Goal: Task Accomplishment & Management: Use online tool/utility

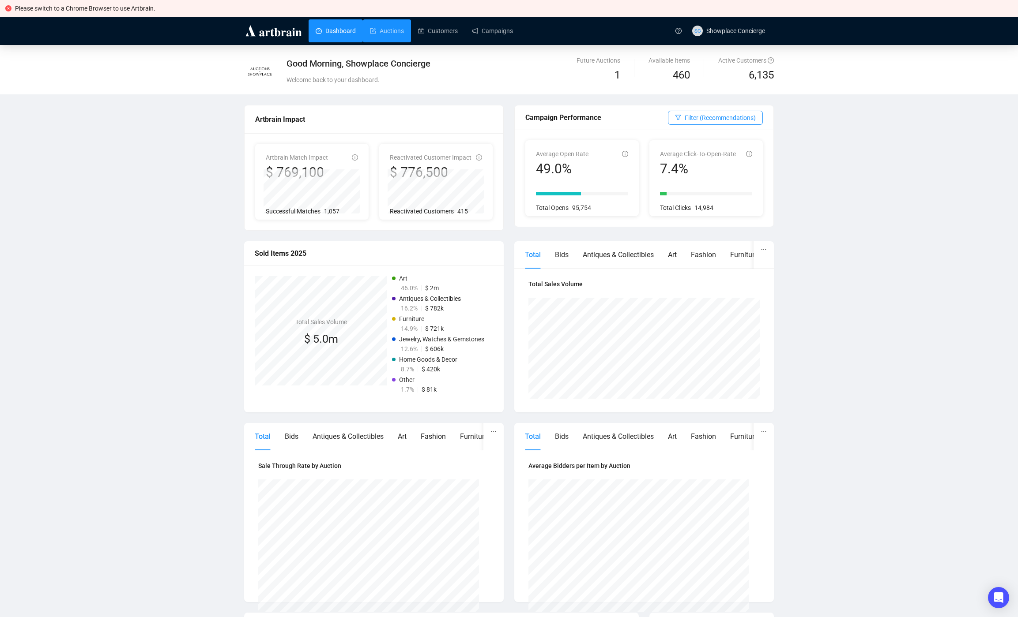
scroll to position [5, 0]
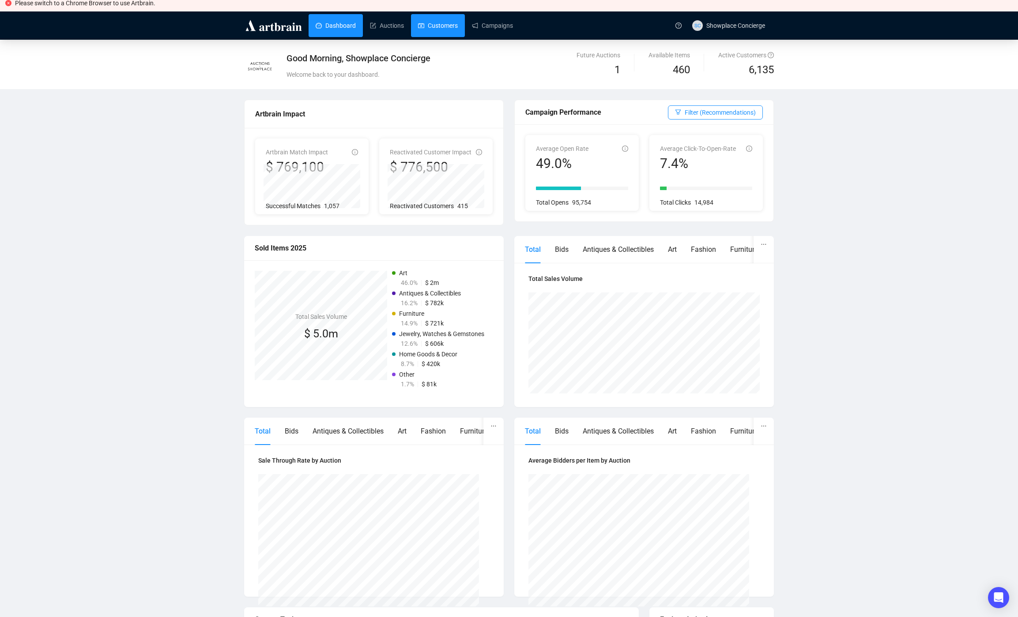
click at [458, 20] on link "Customers" at bounding box center [438, 25] width 40 height 23
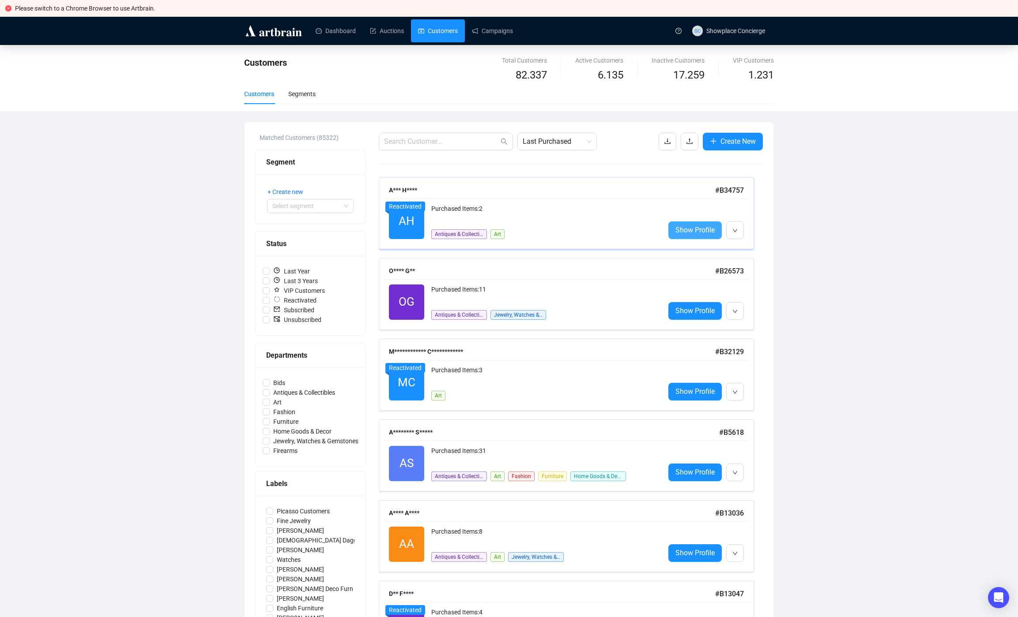
click at [705, 233] on span "Show Profile" at bounding box center [694, 230] width 39 height 11
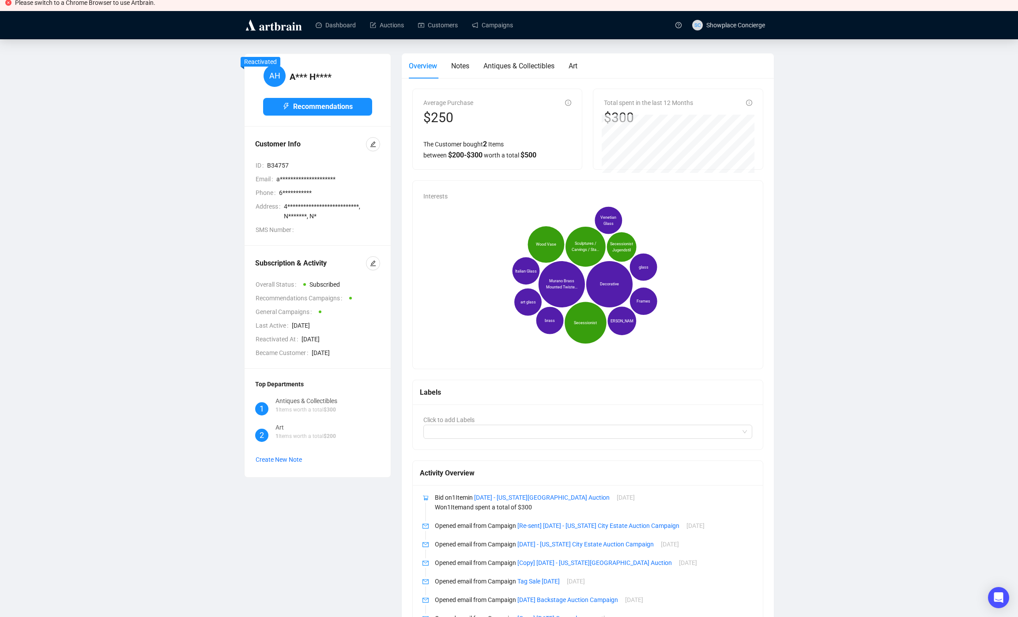
scroll to position [11, 0]
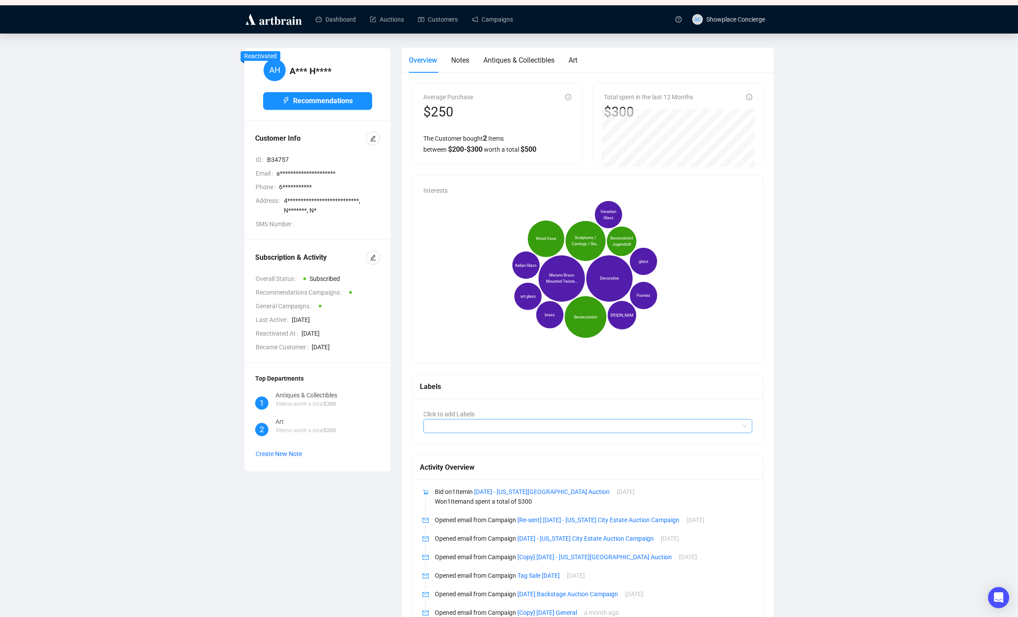
click at [505, 430] on div at bounding box center [583, 426] width 316 height 12
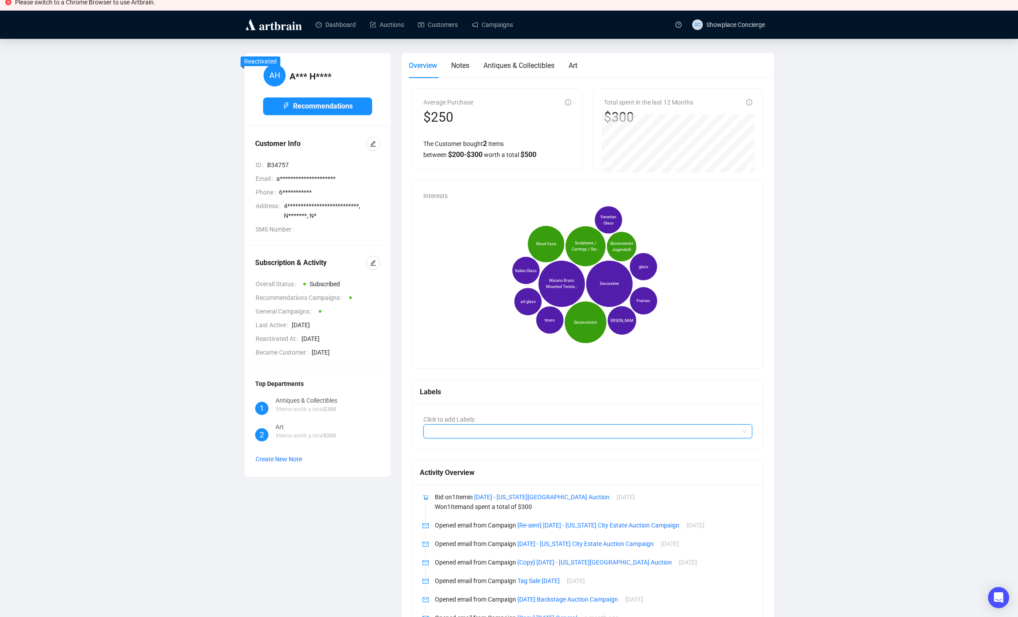
click at [527, 432] on div at bounding box center [583, 431] width 316 height 12
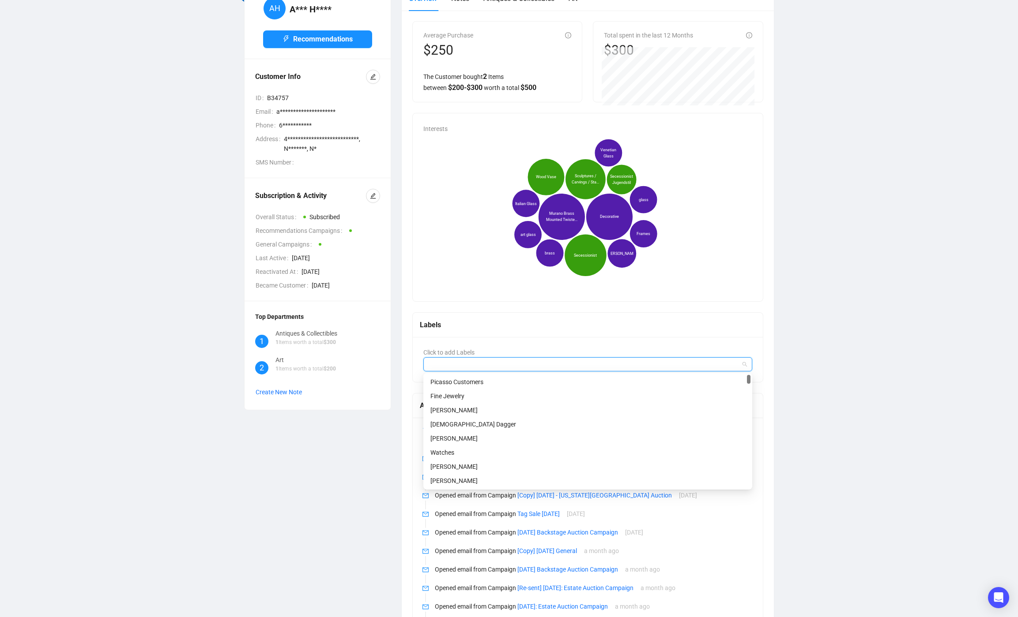
scroll to position [0, 0]
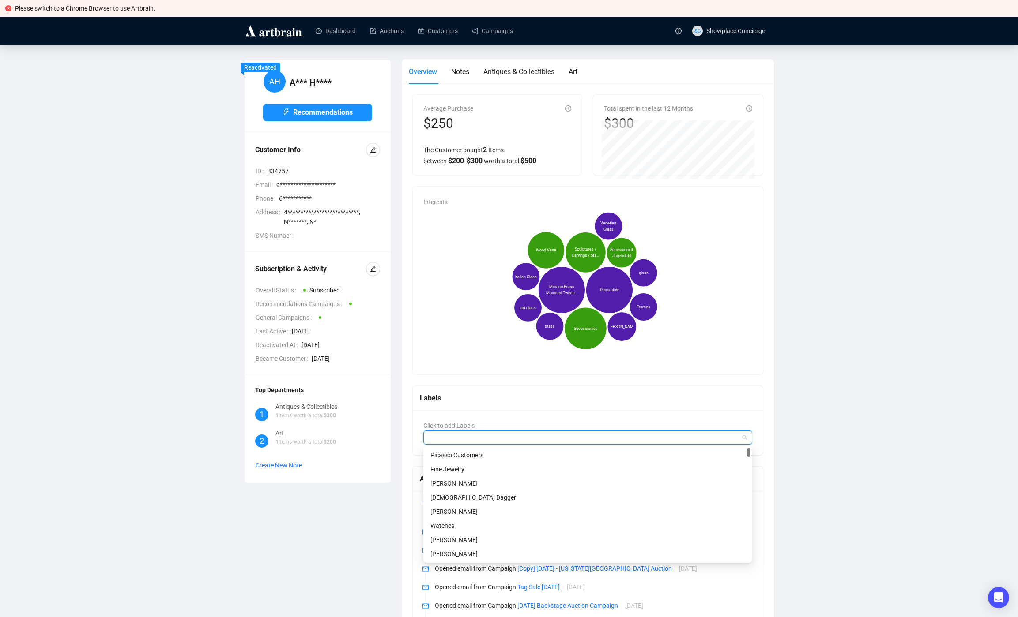
click at [870, 334] on div "**********" at bounding box center [509, 497] width 983 height 876
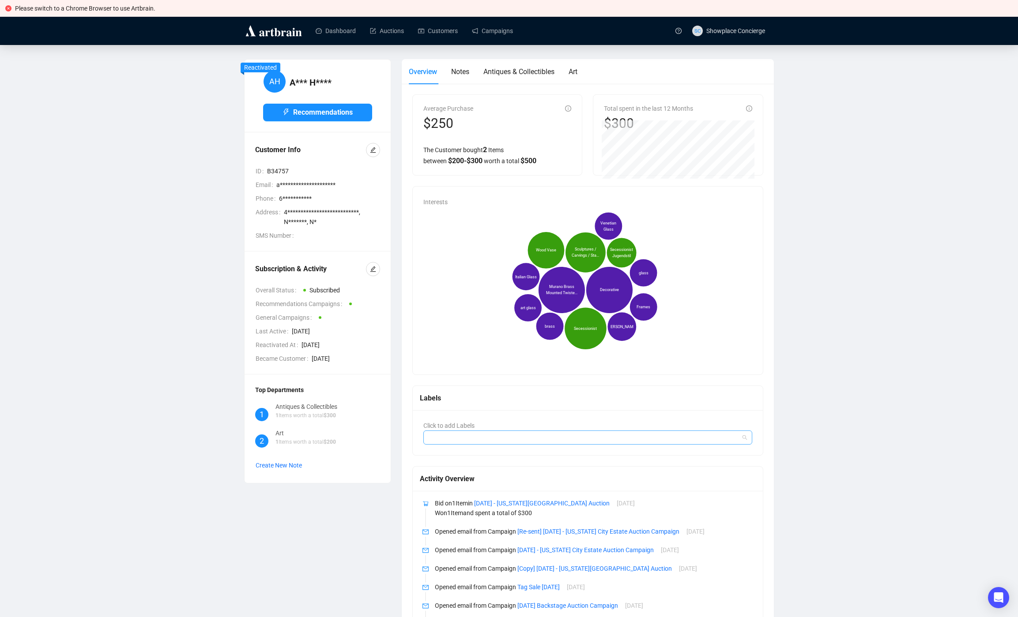
click at [468, 433] on div at bounding box center [583, 438] width 316 height 12
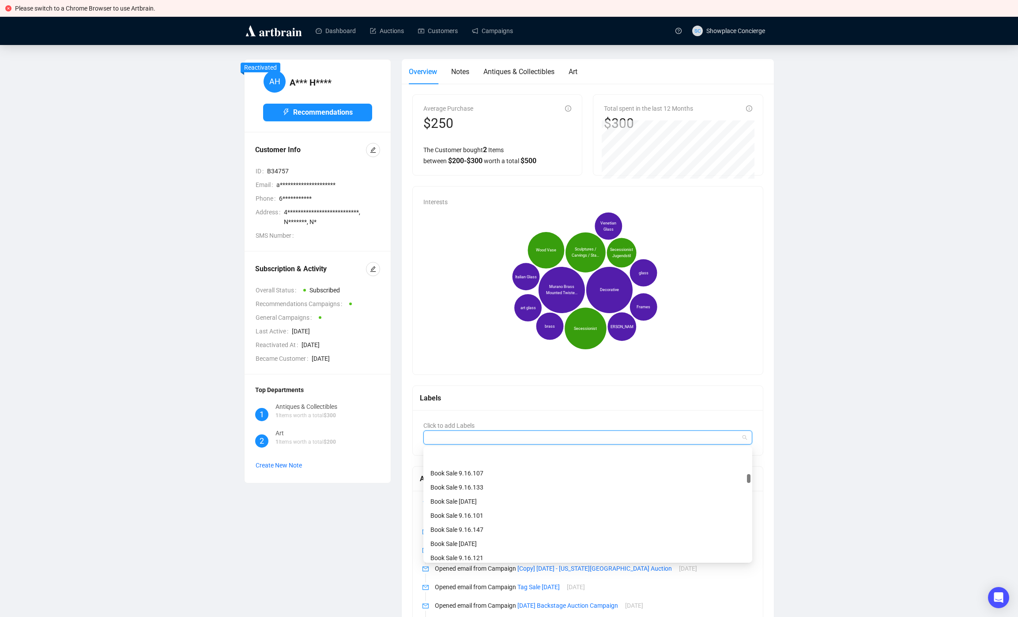
scroll to position [885, 0]
click at [863, 373] on div "**********" at bounding box center [509, 497] width 983 height 876
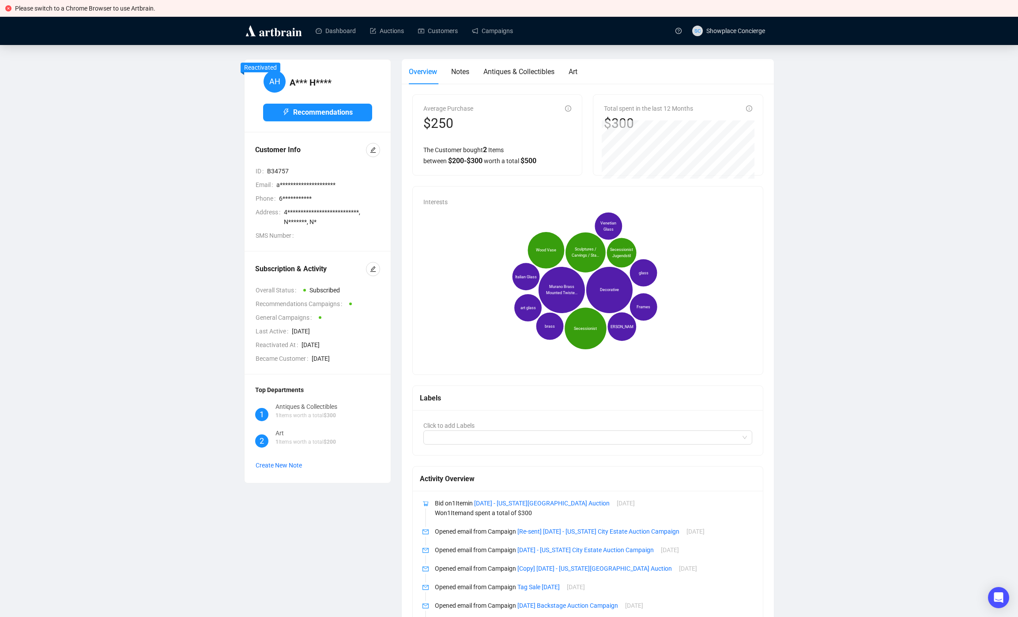
click at [807, 410] on div "**********" at bounding box center [509, 497] width 983 height 876
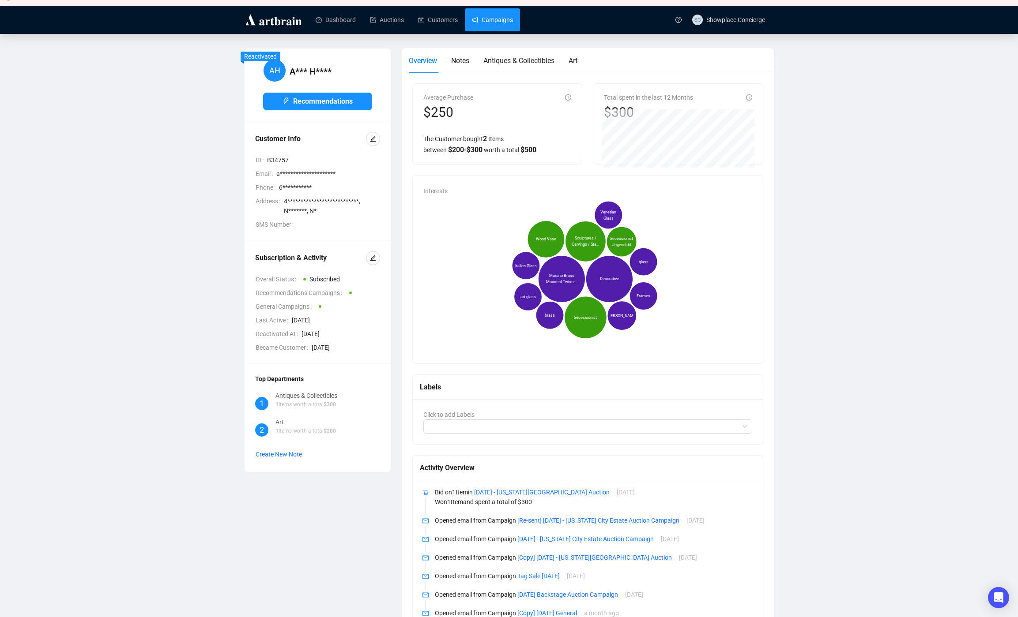
click at [492, 21] on link "Campaigns" at bounding box center [492, 19] width 41 height 23
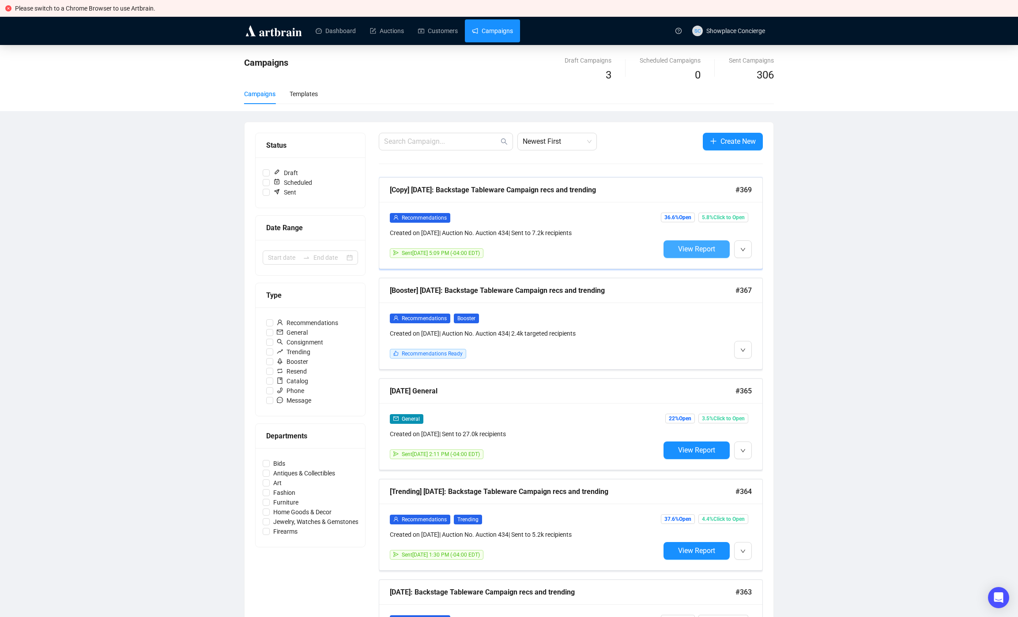
click at [688, 255] on button "View Report" at bounding box center [696, 250] width 66 height 18
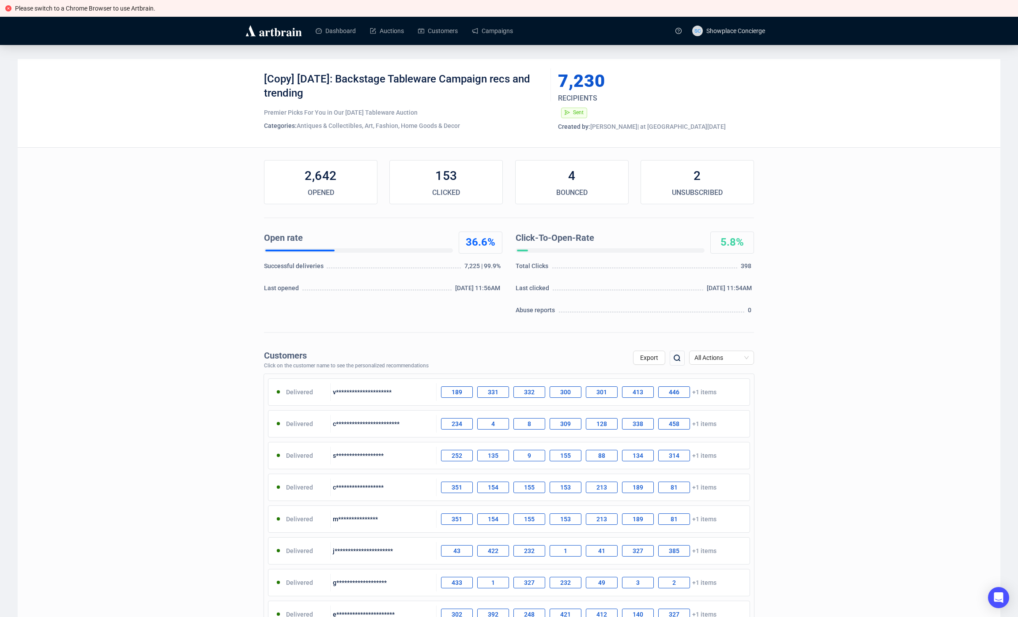
scroll to position [5, 0]
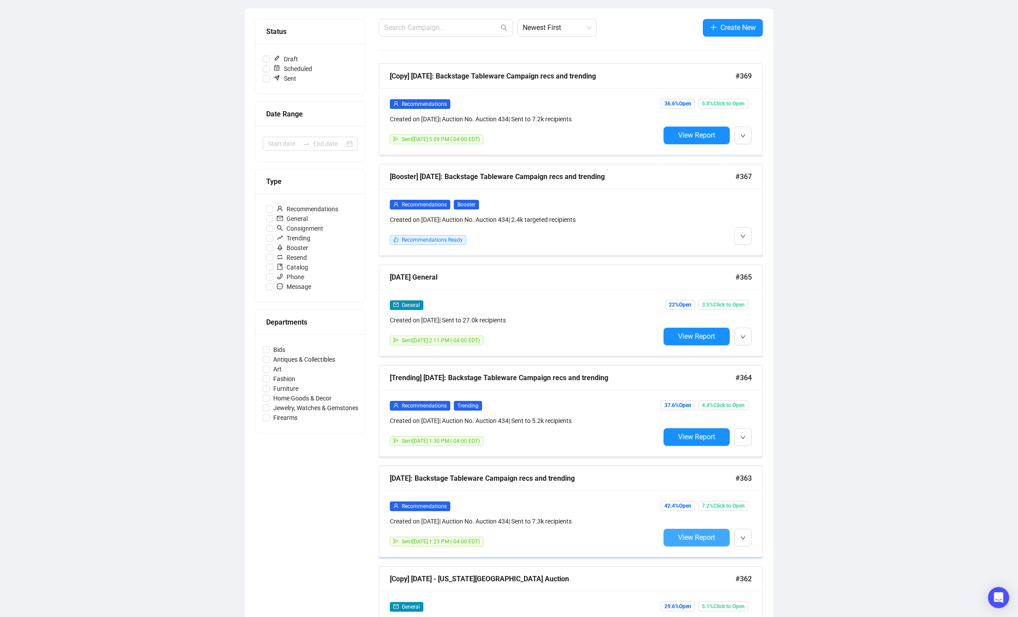
scroll to position [120, 0]
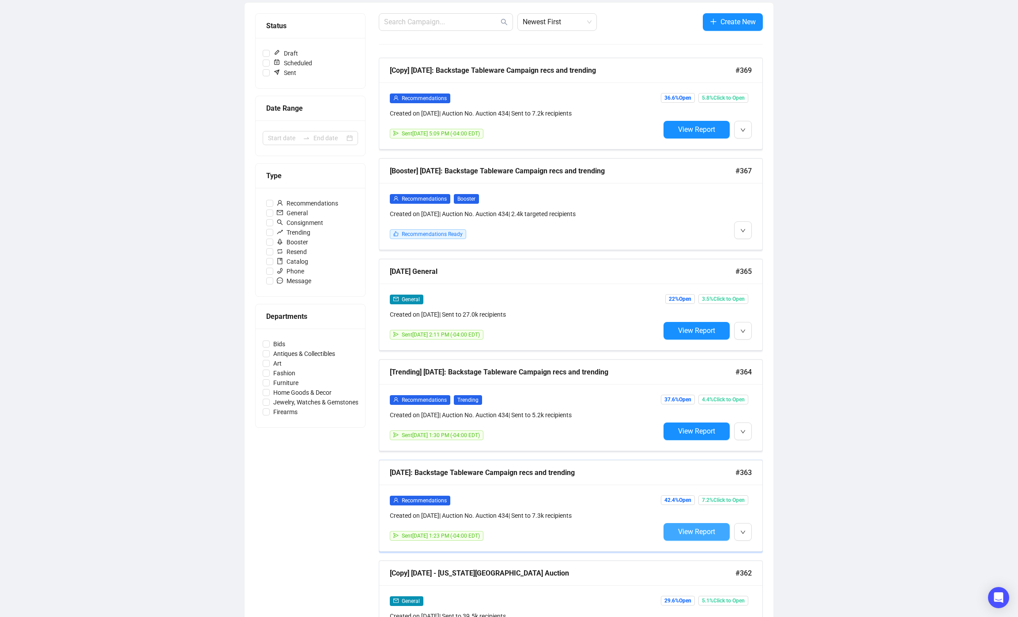
click at [698, 530] on span "View Report" at bounding box center [696, 532] width 37 height 8
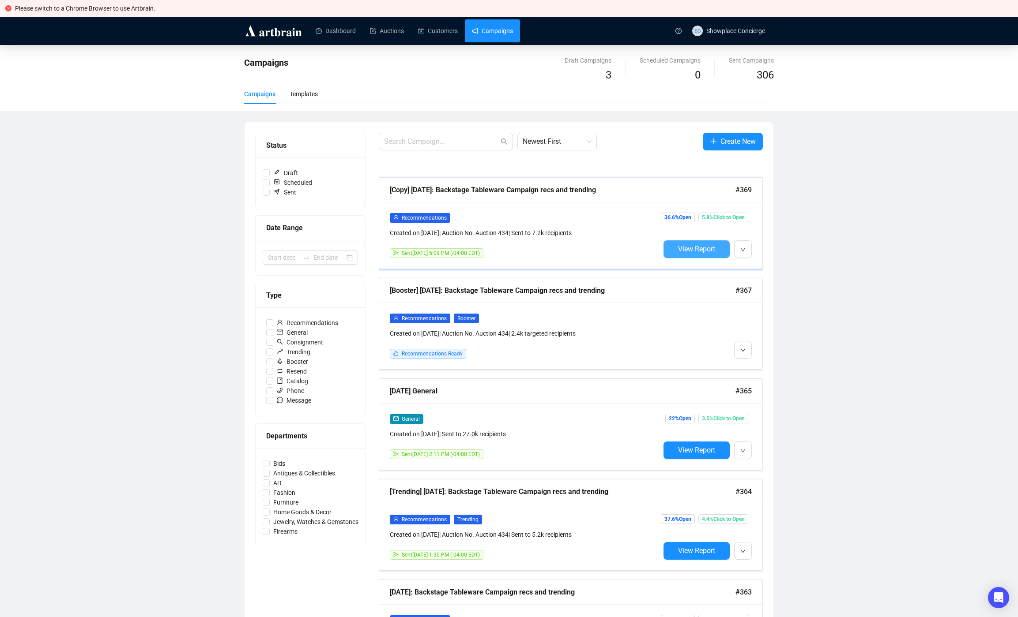
click at [696, 245] on span "View Report" at bounding box center [696, 249] width 37 height 8
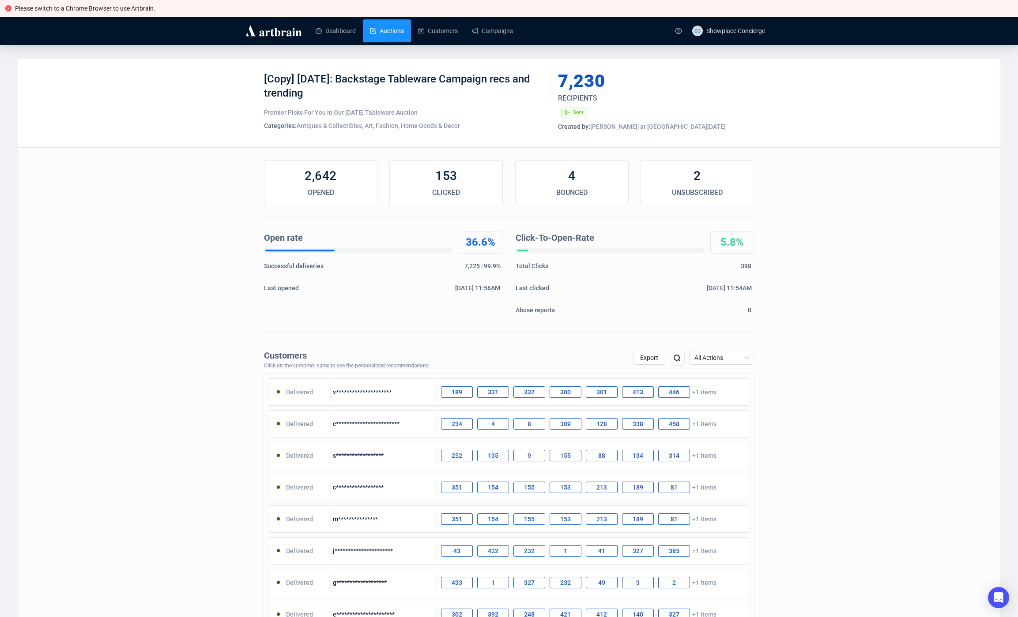
click at [390, 29] on link "Auctions" at bounding box center [387, 30] width 34 height 23
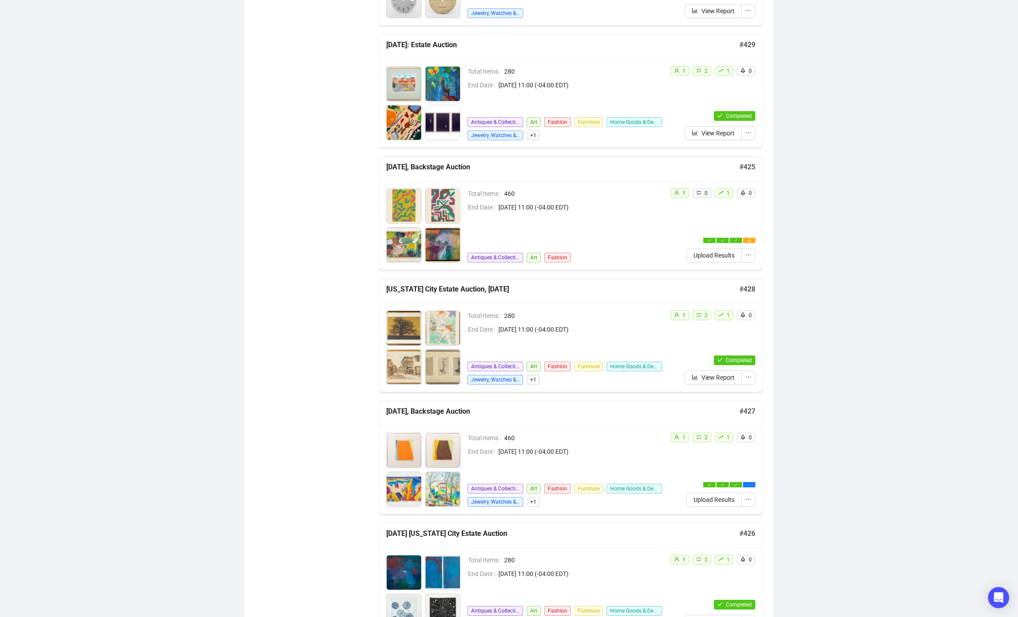
scroll to position [862, 0]
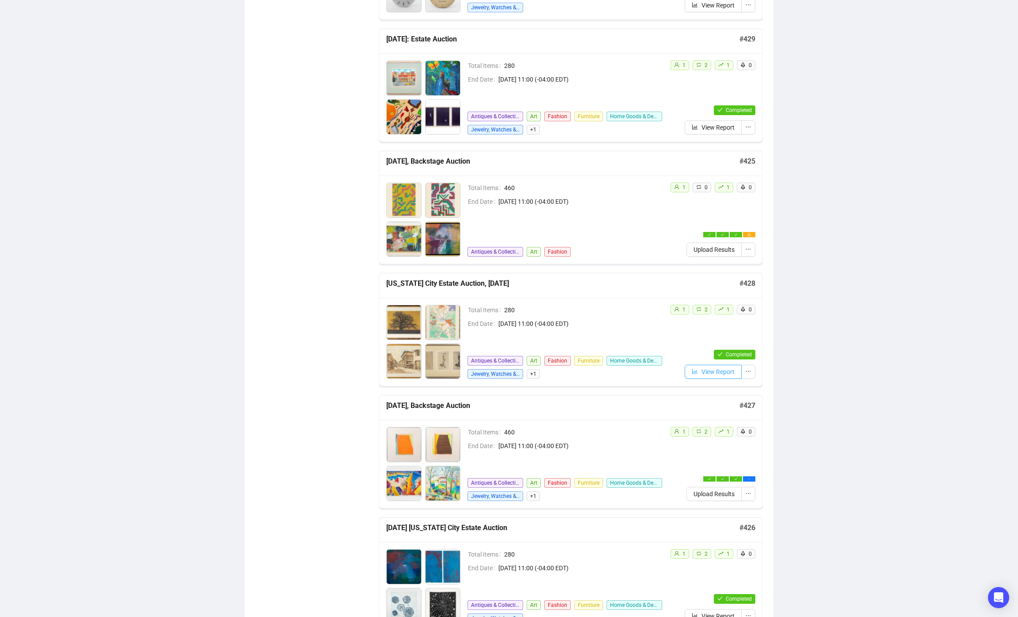
click at [701, 372] on span "View Report" at bounding box center [717, 372] width 33 height 10
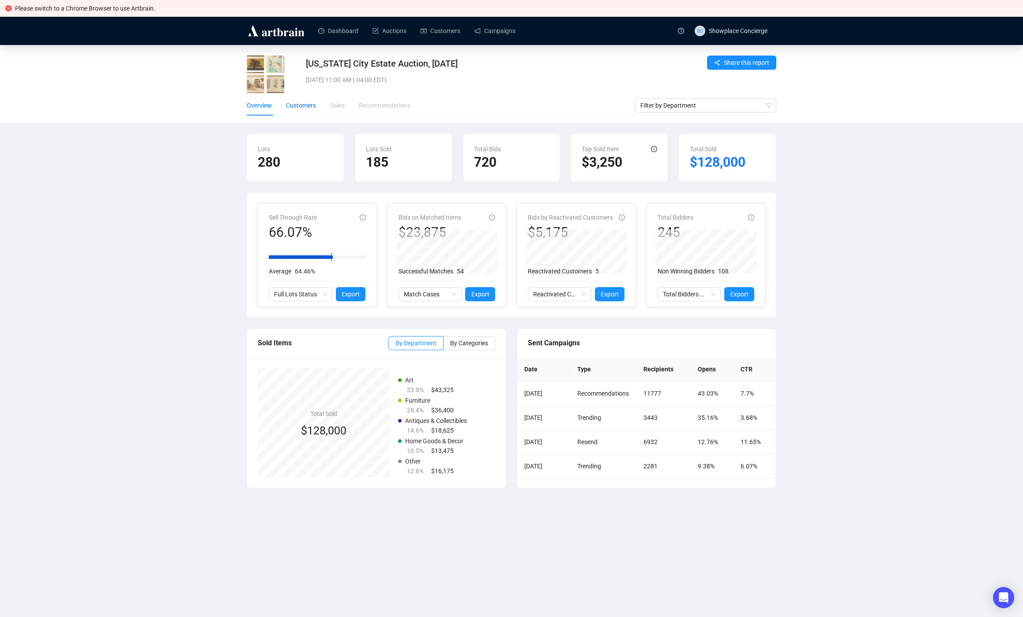
click at [296, 103] on div "Customers" at bounding box center [301, 106] width 30 height 10
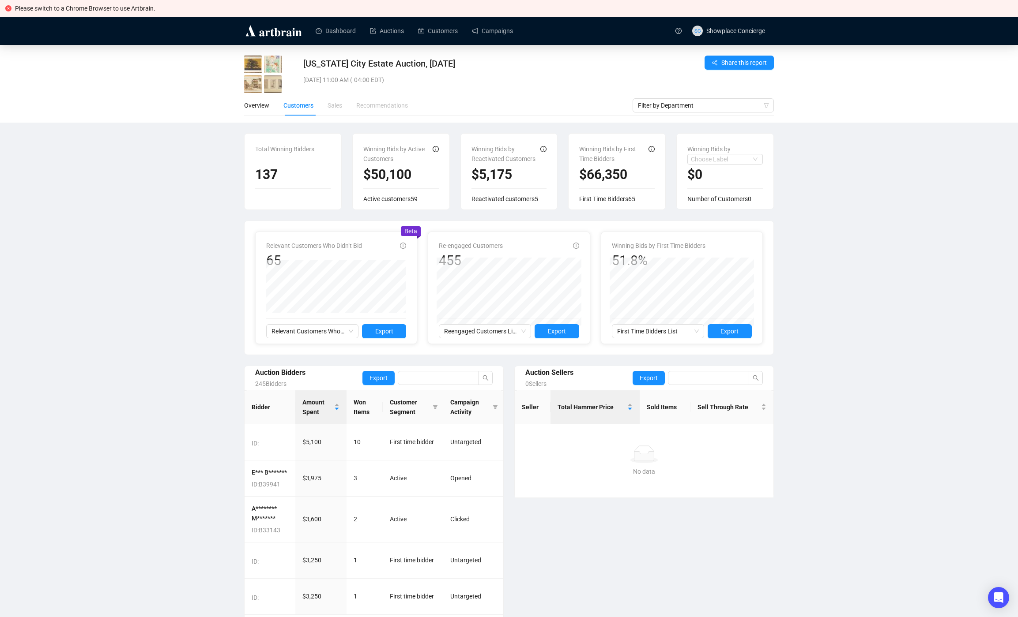
scroll to position [47, 0]
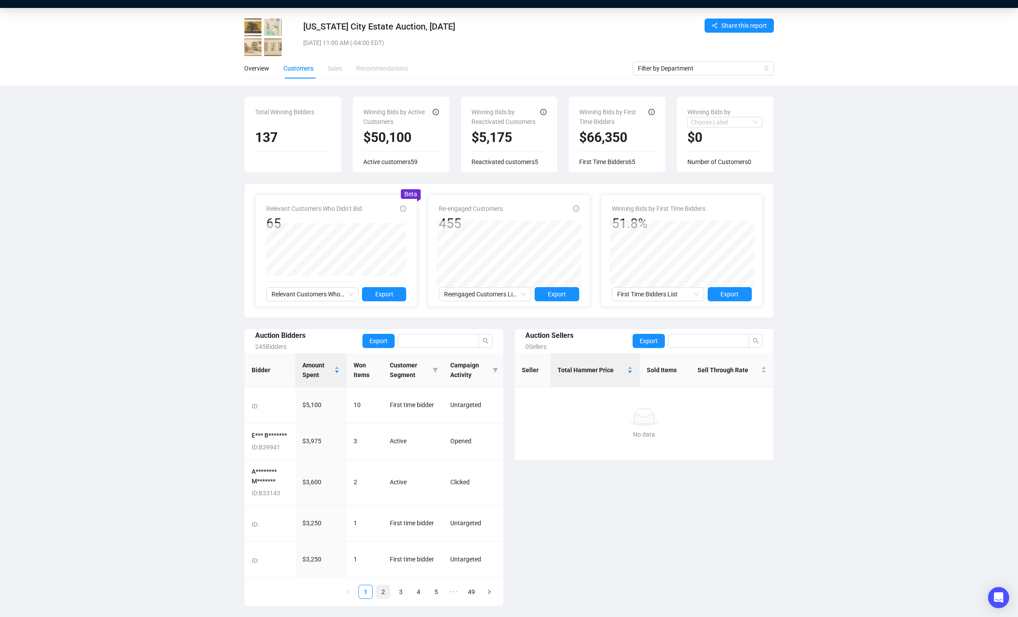
click at [382, 592] on link "2" at bounding box center [382, 592] width 13 height 13
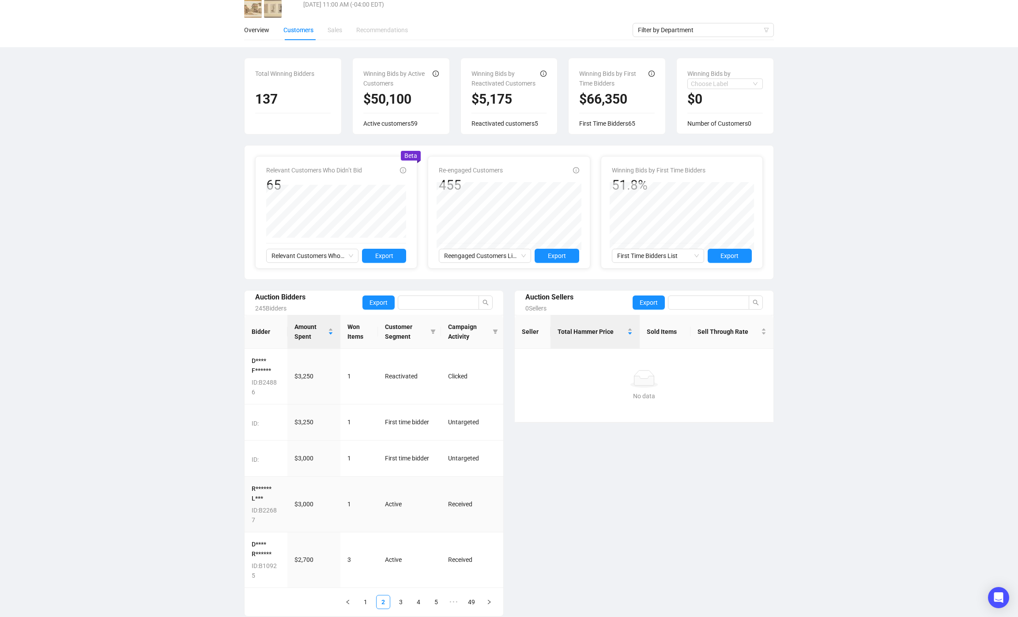
scroll to position [86, 0]
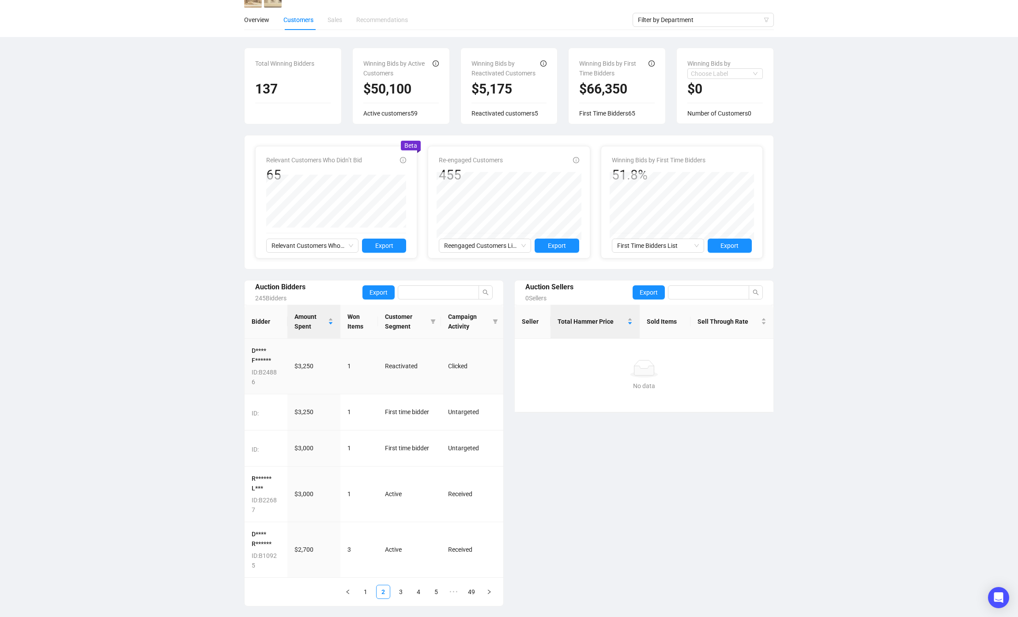
click at [254, 359] on h4 "D**** F******" at bounding box center [266, 355] width 29 height 19
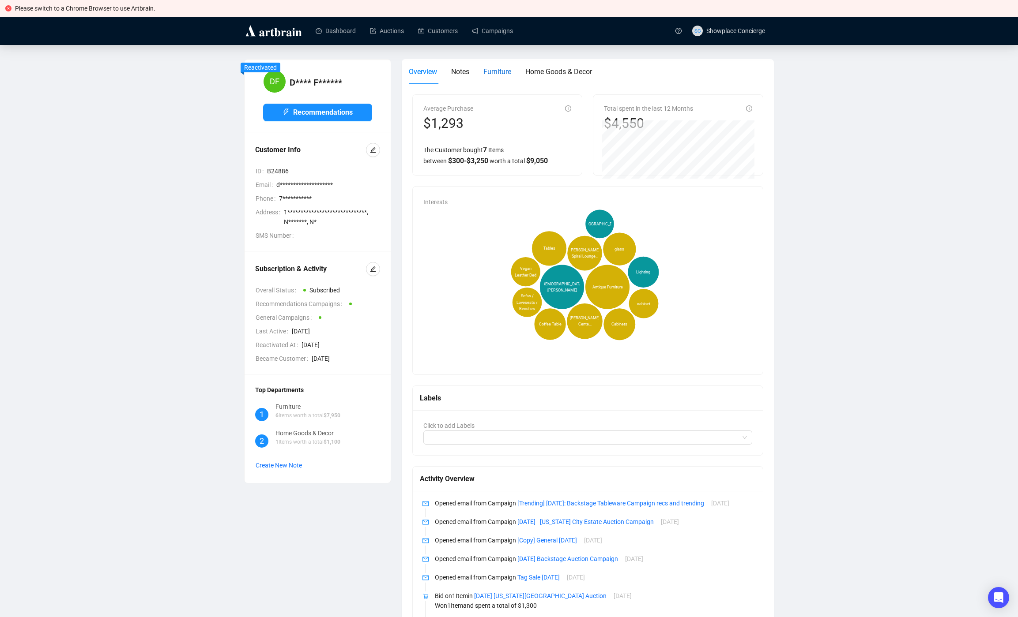
click at [509, 75] on span "Furniture" at bounding box center [497, 72] width 28 height 8
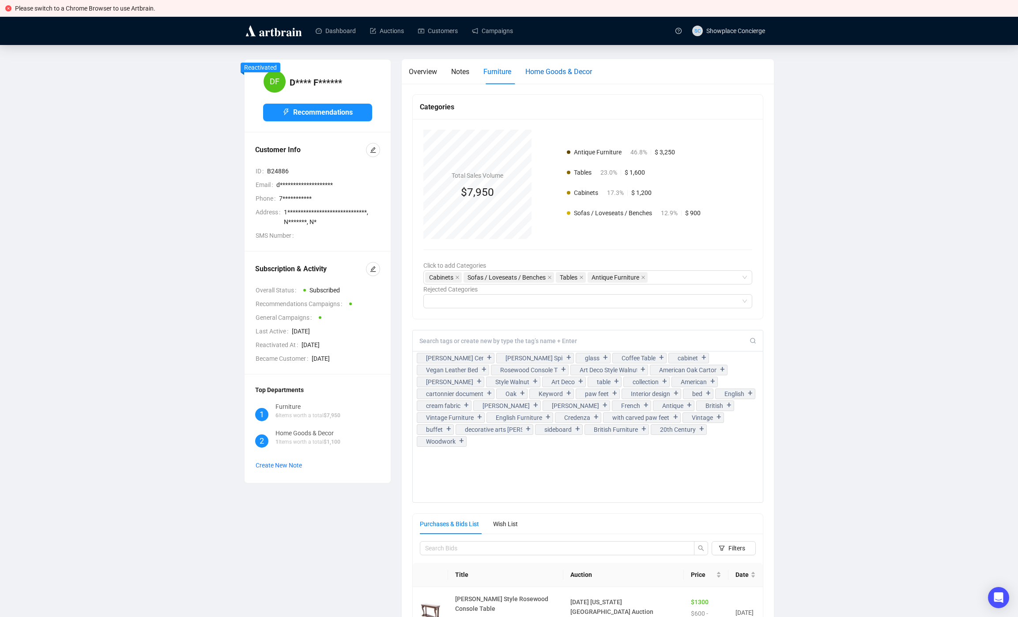
click at [569, 73] on span "Home Goods & Decor" at bounding box center [558, 72] width 67 height 8
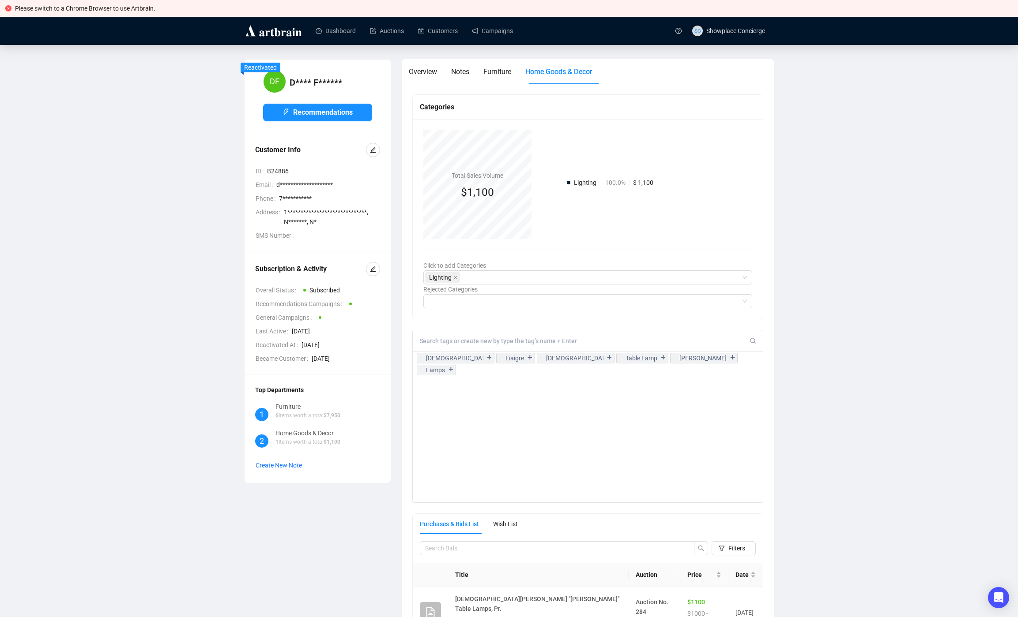
scroll to position [5, 0]
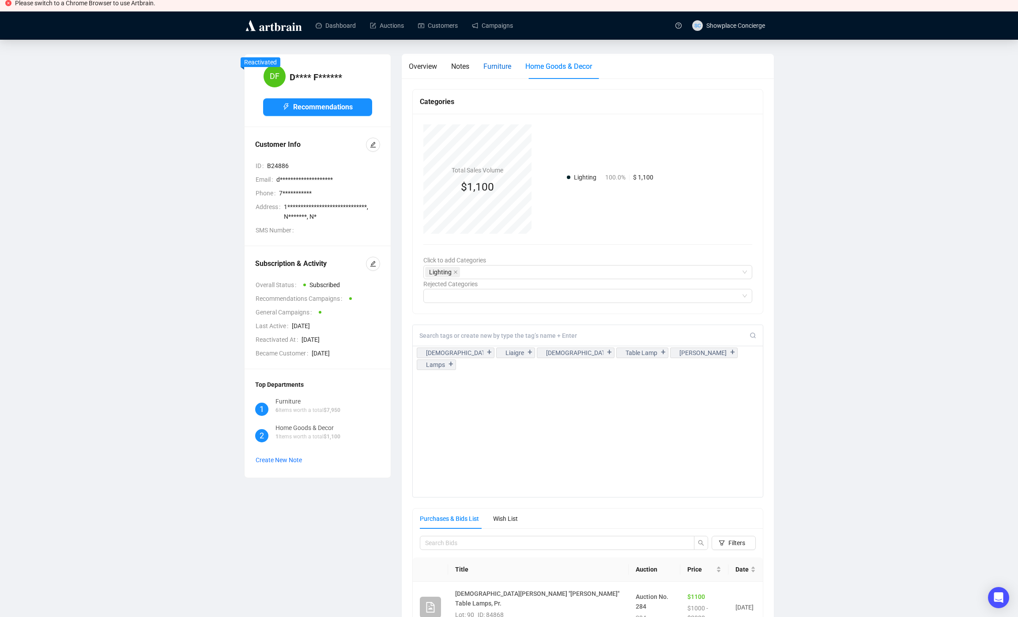
click at [495, 70] on span "Furniture" at bounding box center [497, 66] width 28 height 8
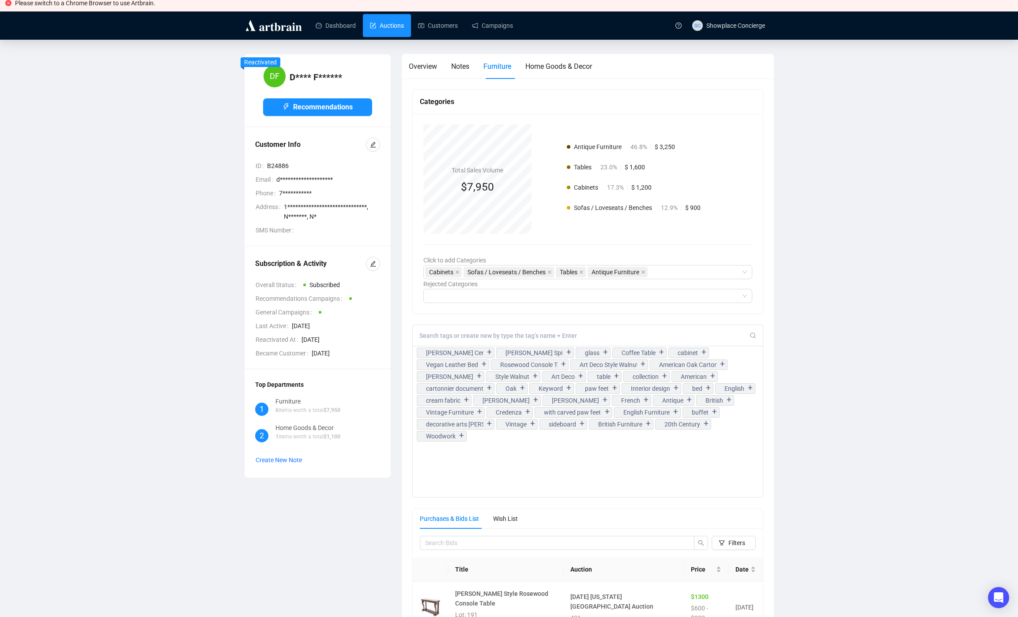
click at [388, 31] on link "Auctions" at bounding box center [387, 25] width 34 height 23
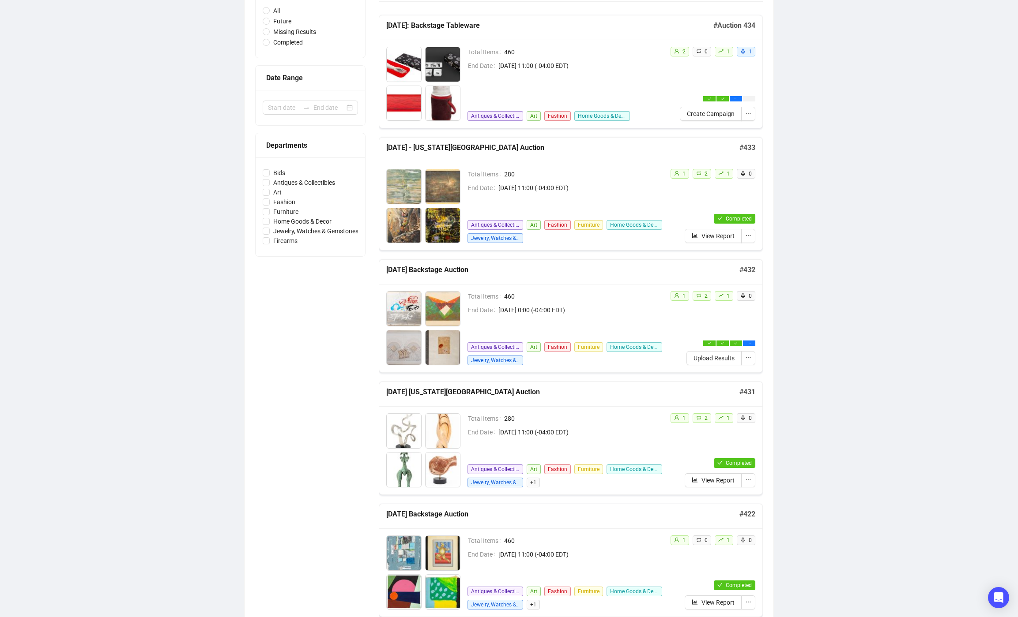
scroll to position [156, 0]
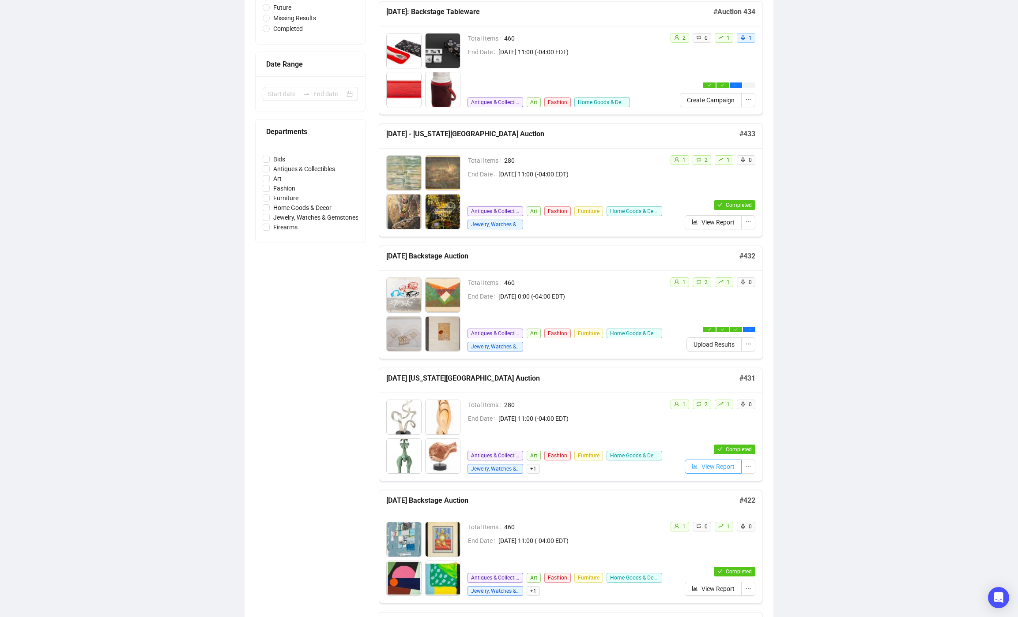
click at [708, 467] on span "View Report" at bounding box center [717, 467] width 33 height 10
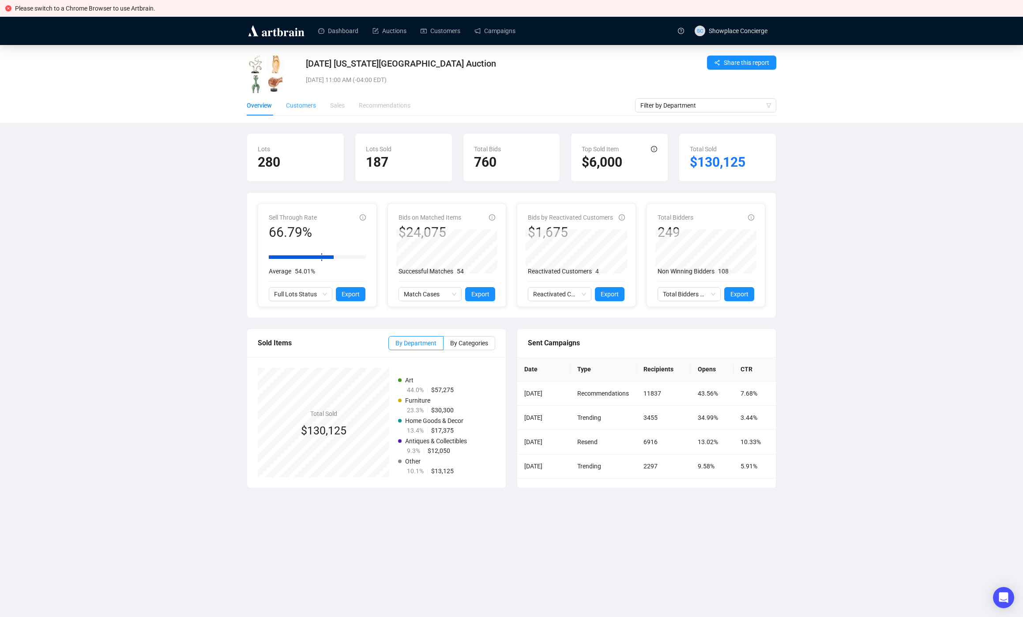
click at [288, 110] on div "Customers" at bounding box center [301, 105] width 30 height 20
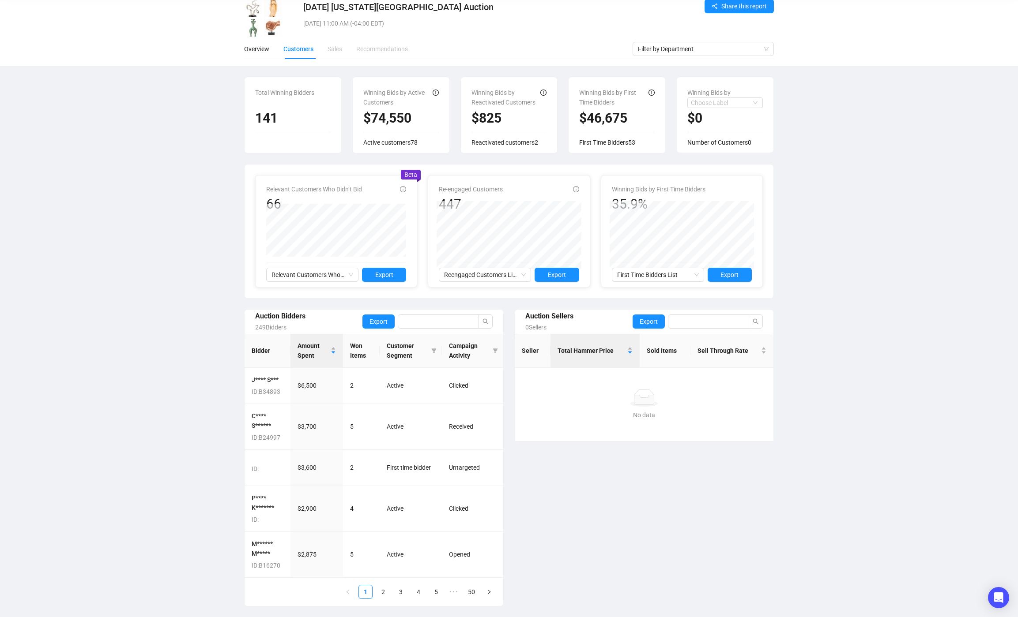
scroll to position [66, 0]
click at [380, 595] on link "2" at bounding box center [382, 592] width 13 height 13
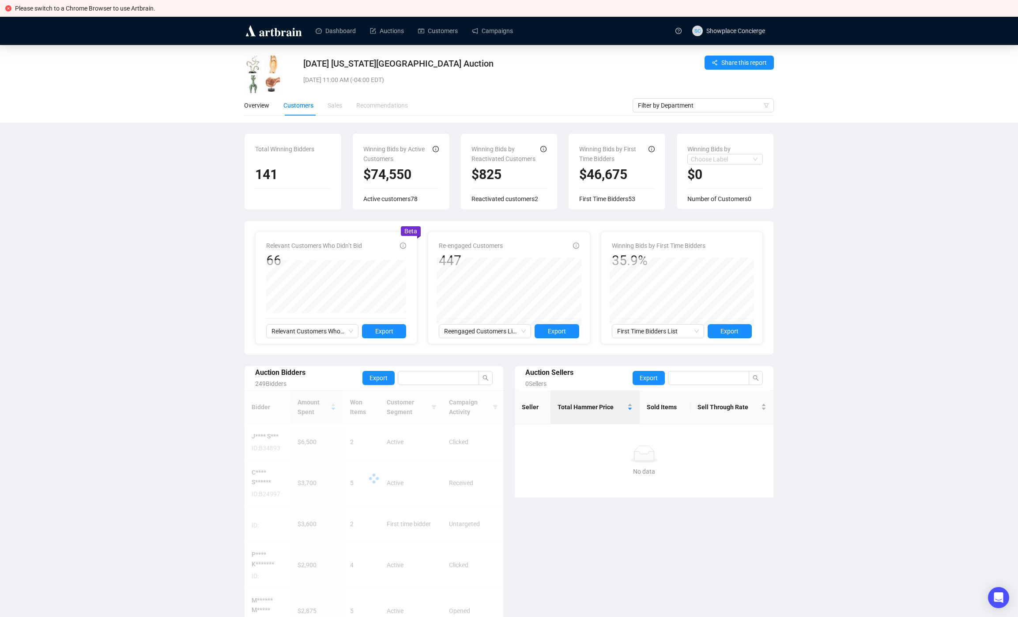
scroll to position [5, 0]
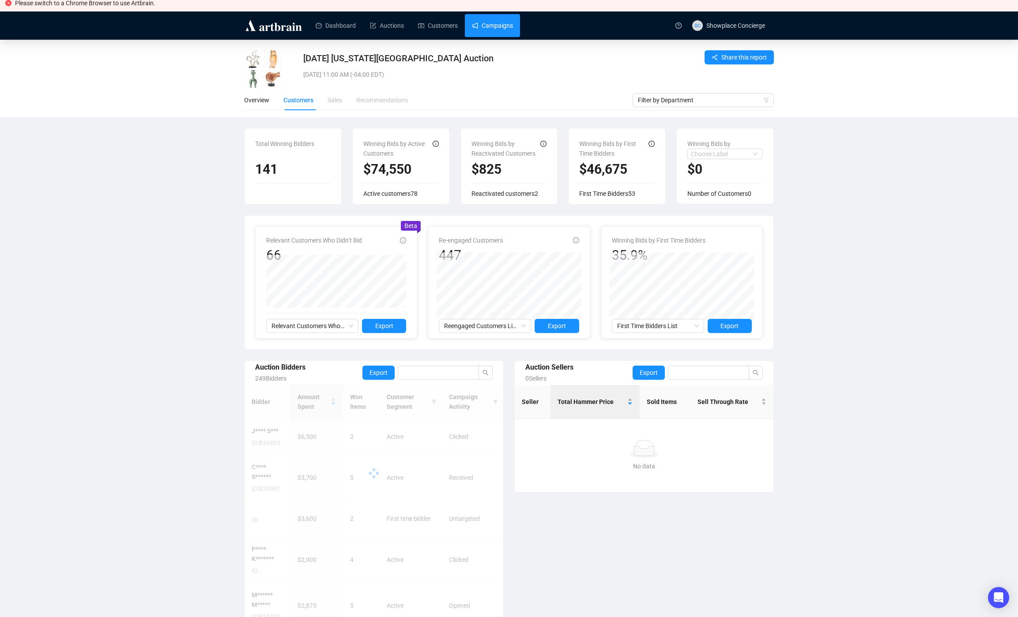
click at [509, 24] on link "Campaigns" at bounding box center [492, 25] width 41 height 23
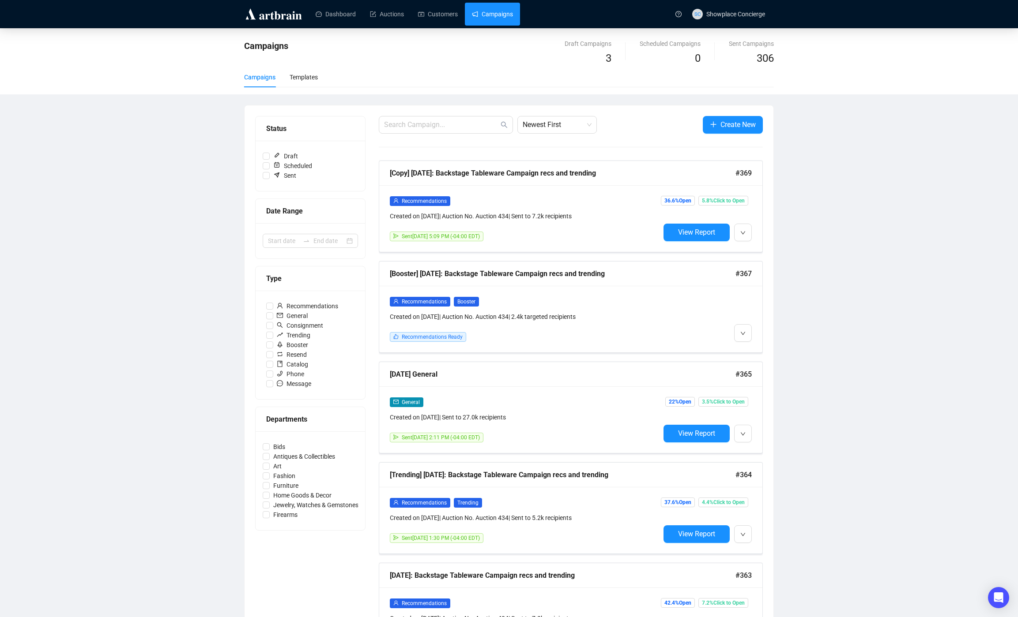
scroll to position [28, 0]
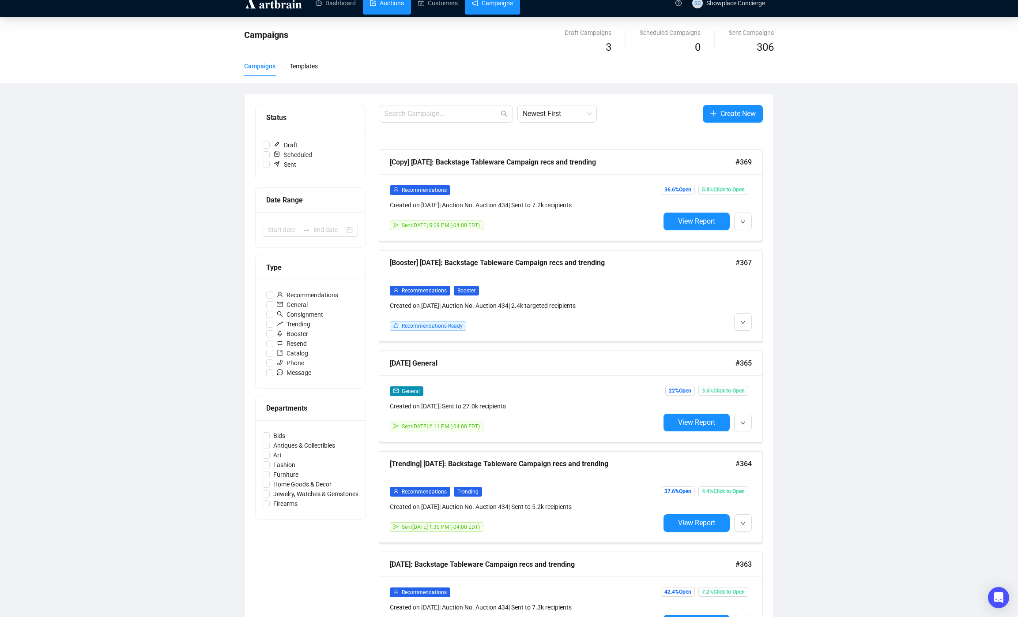
click at [402, 8] on link "Auctions" at bounding box center [387, 3] width 34 height 23
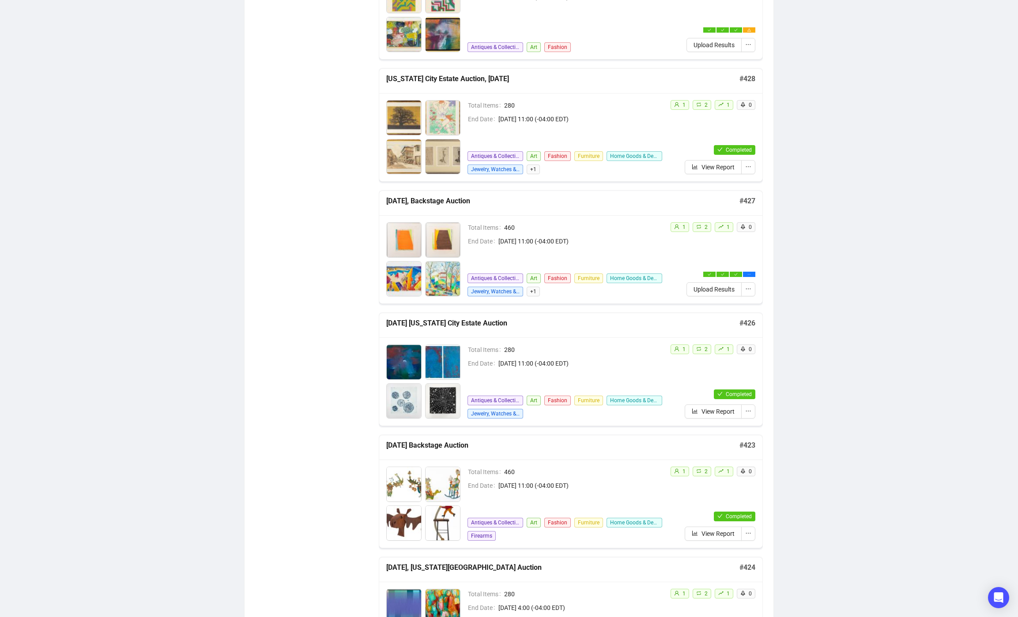
scroll to position [1073, 0]
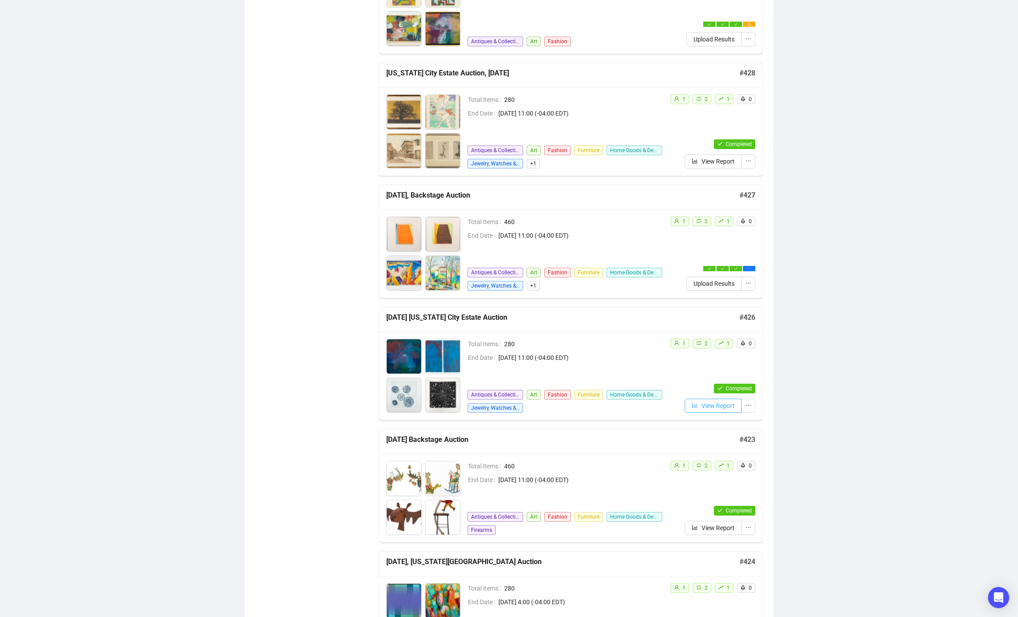
click at [706, 407] on span "View Report" at bounding box center [717, 406] width 33 height 10
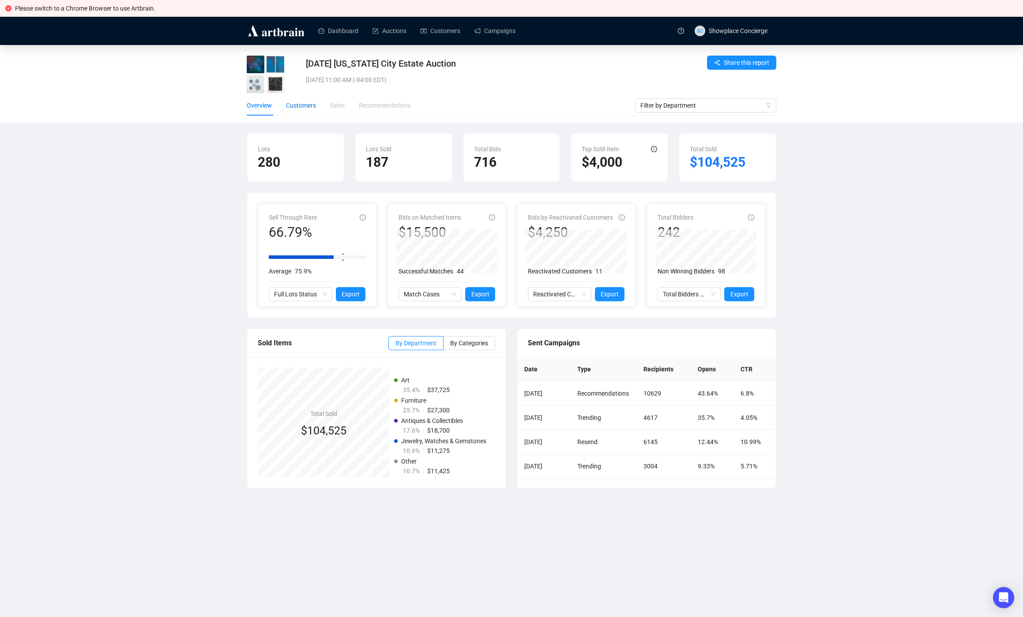
click at [296, 107] on div "Customers" at bounding box center [301, 106] width 30 height 10
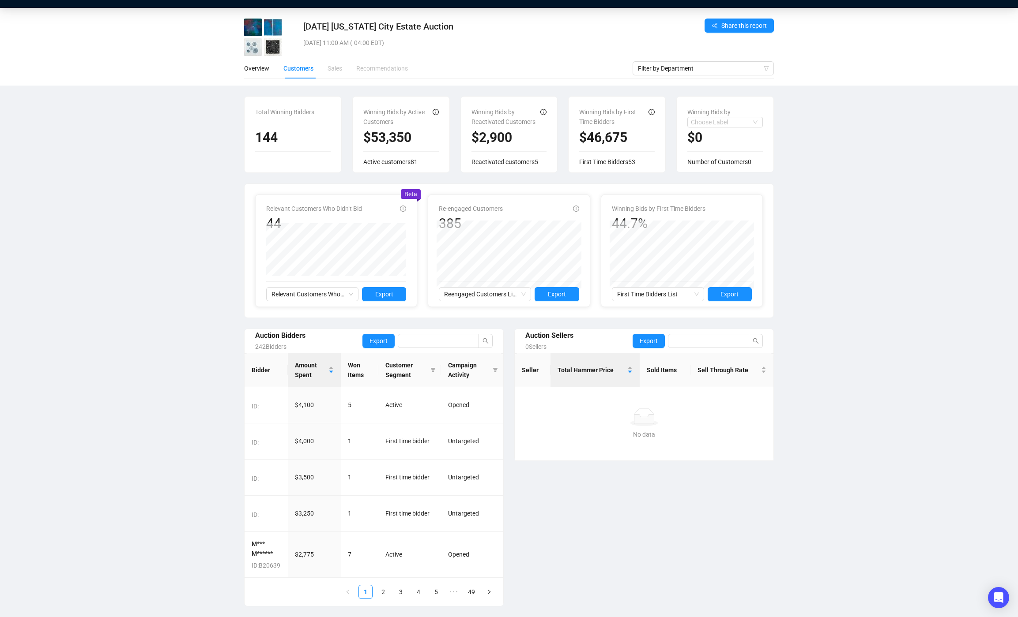
scroll to position [47, 0]
click at [379, 594] on link "2" at bounding box center [382, 592] width 13 height 13
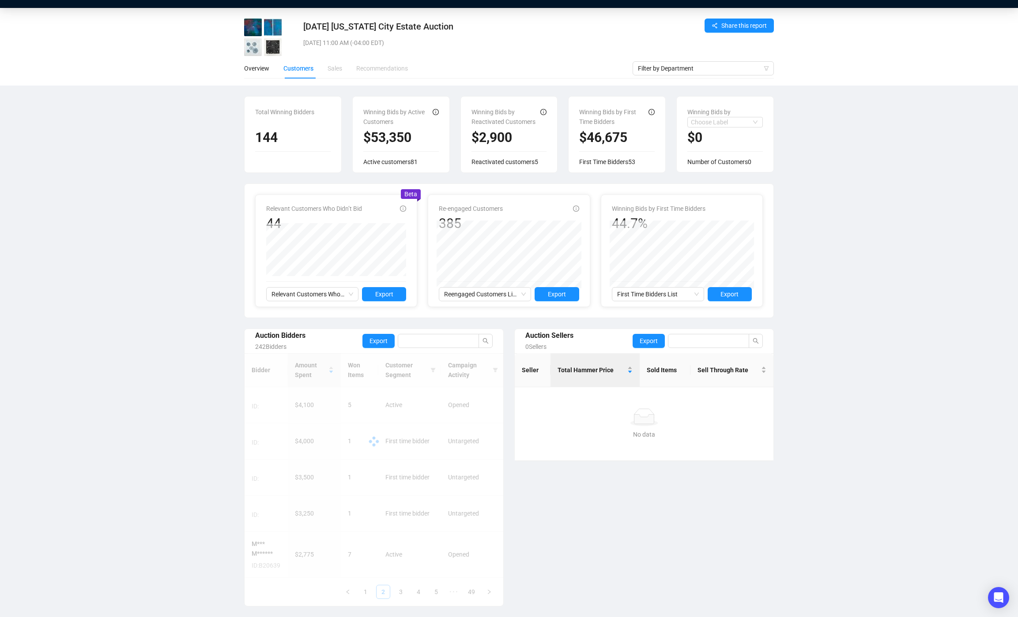
scroll to position [37, 0]
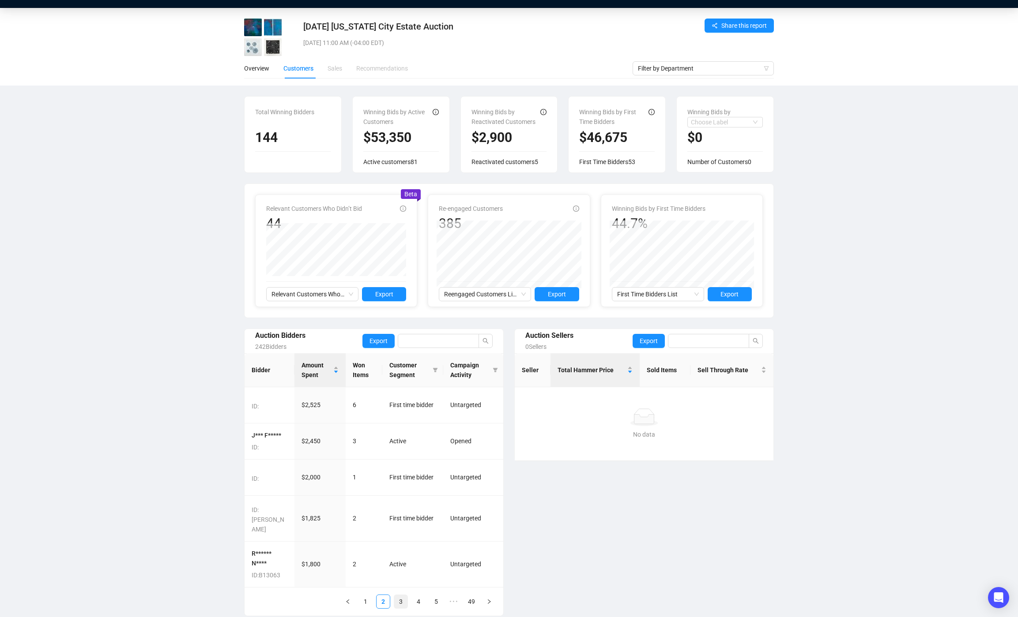
click at [396, 595] on link "3" at bounding box center [400, 601] width 13 height 13
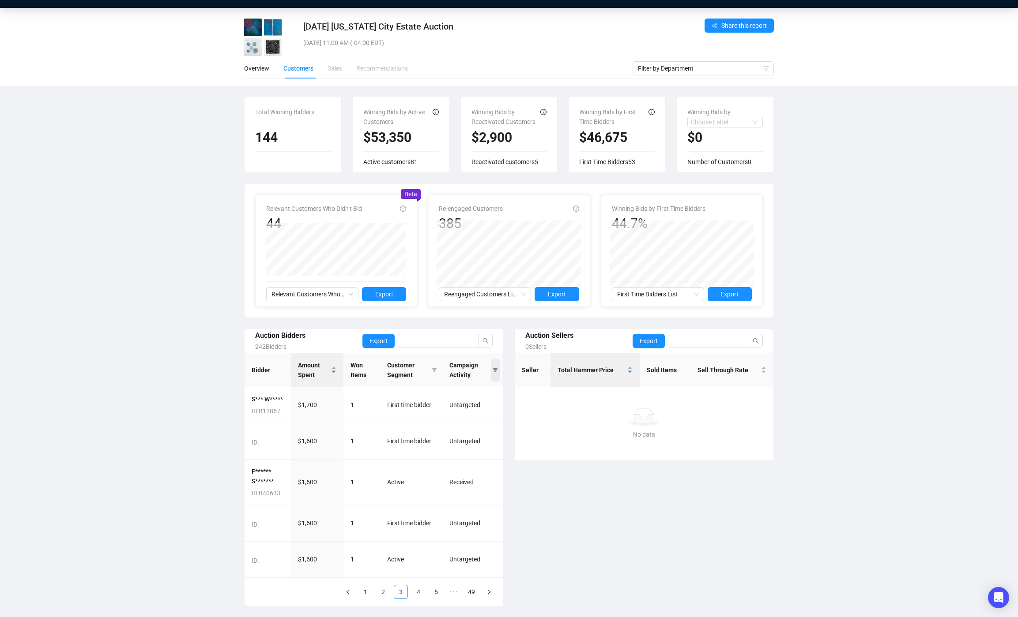
click at [494, 369] on icon "filter" at bounding box center [495, 370] width 5 height 4
click at [453, 435] on input "radio" at bounding box center [454, 434] width 7 height 7
radio input "true"
click at [487, 452] on span "OK" at bounding box center [488, 453] width 8 height 10
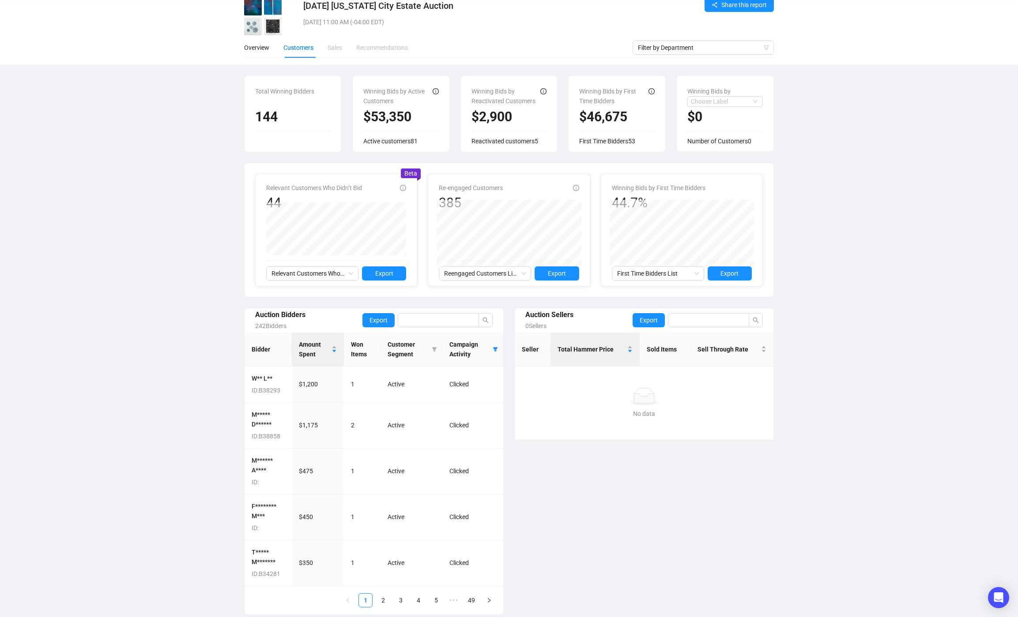
scroll to position [66, 0]
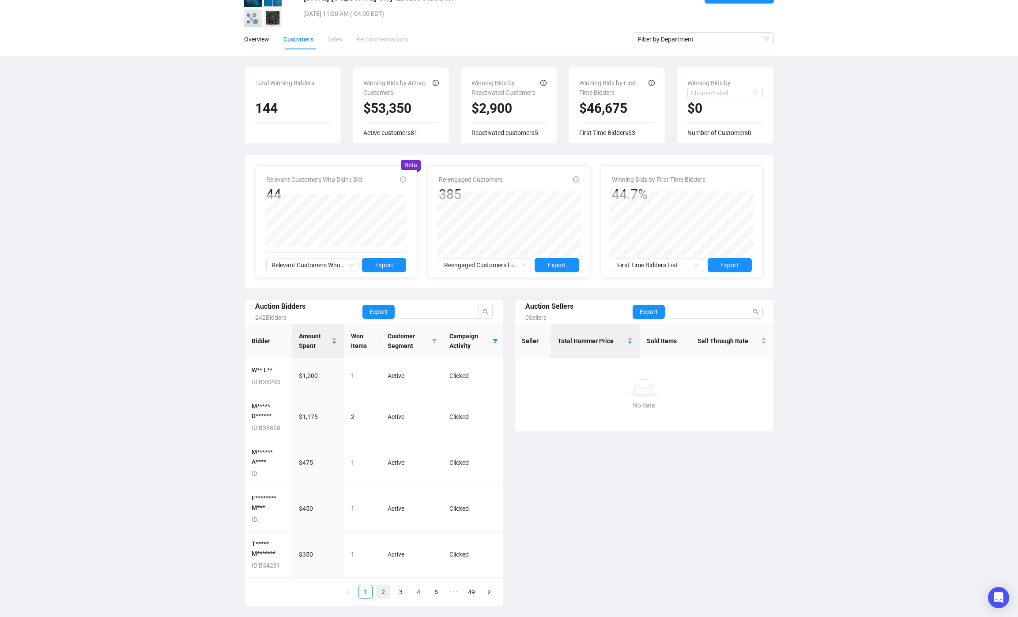
click at [383, 595] on link "2" at bounding box center [382, 592] width 13 height 13
click at [255, 44] on div "Overview" at bounding box center [256, 39] width 25 height 20
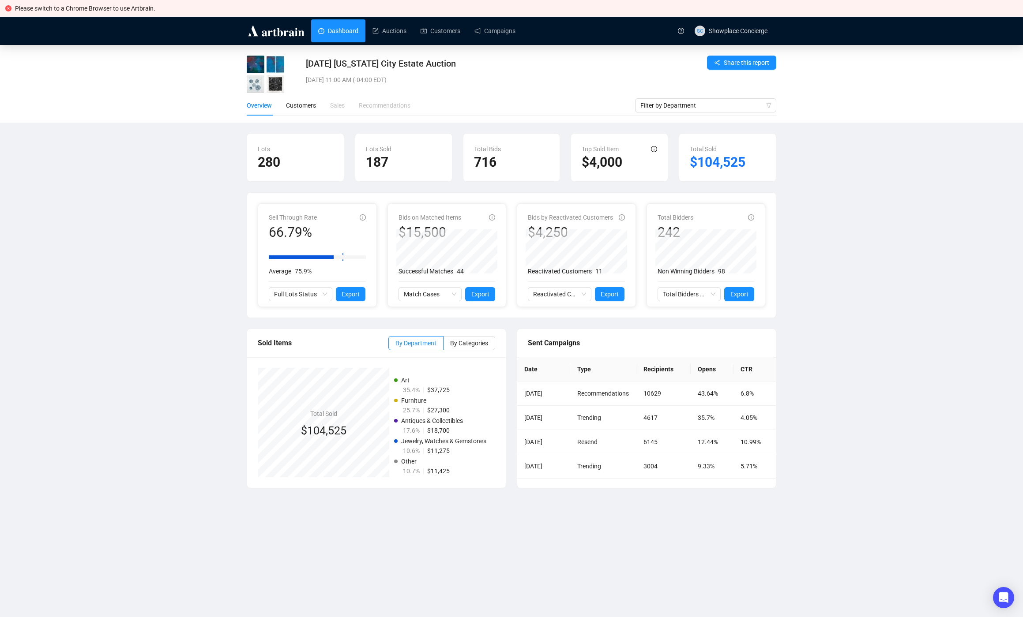
click at [348, 33] on link "Dashboard" at bounding box center [338, 30] width 40 height 23
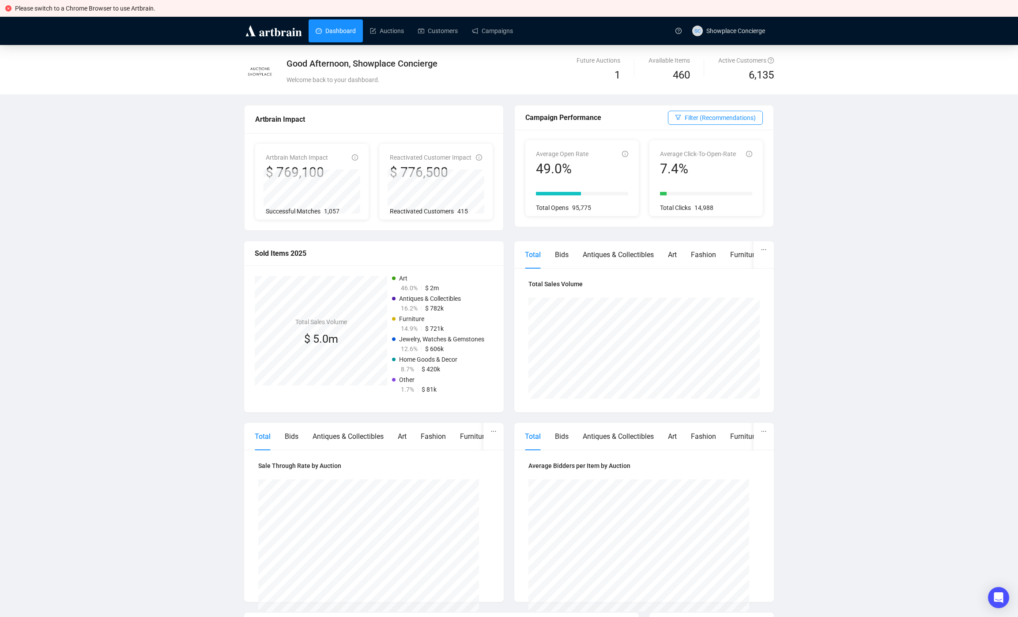
click at [105, 158] on div "Good Afternoon, Showplace Concierge Welcome back to your dashboard. Future Auct…" at bounding box center [509, 400] width 1018 height 710
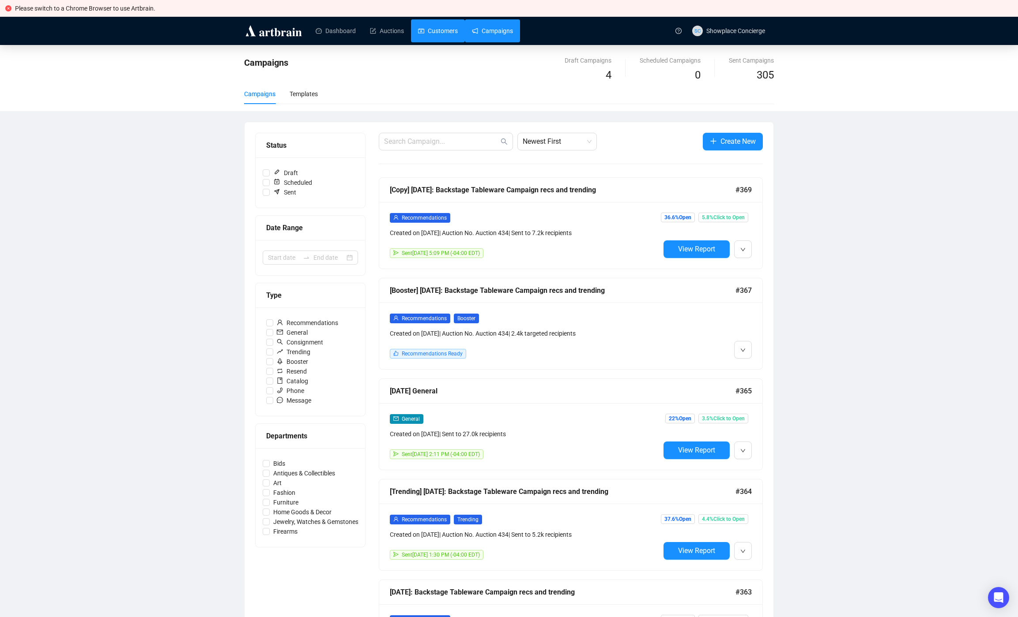
click at [458, 29] on link "Customers" at bounding box center [438, 30] width 40 height 23
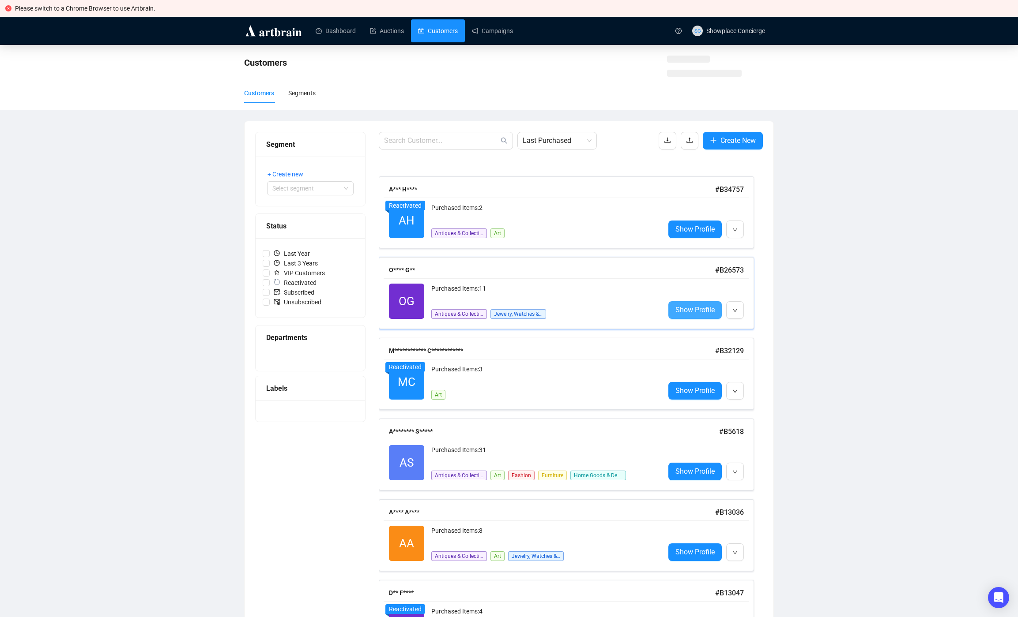
click at [687, 308] on span "Show Profile" at bounding box center [694, 310] width 39 height 11
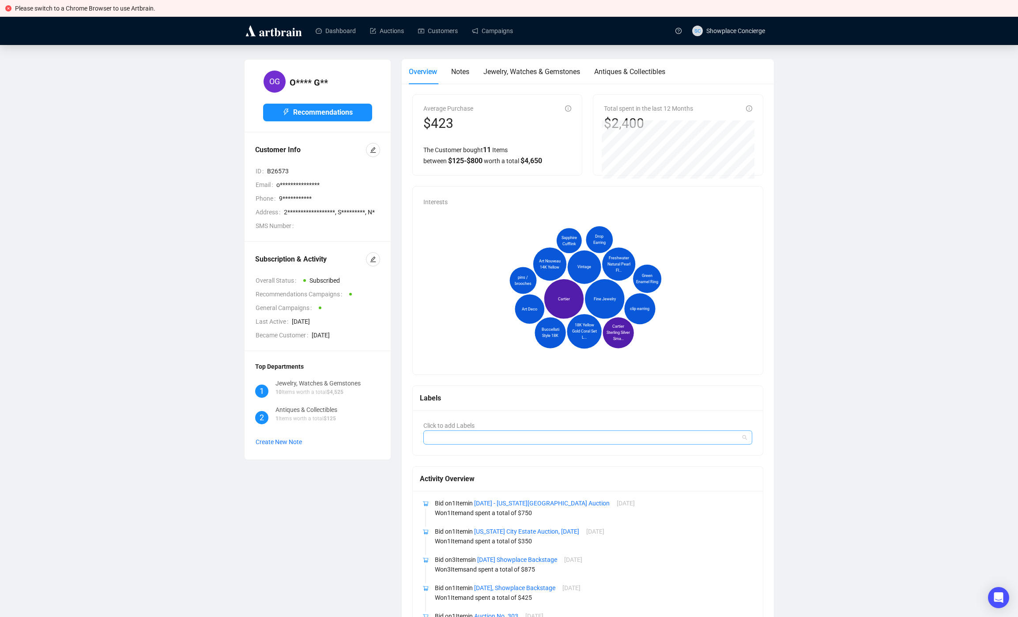
click at [516, 439] on div at bounding box center [583, 438] width 316 height 12
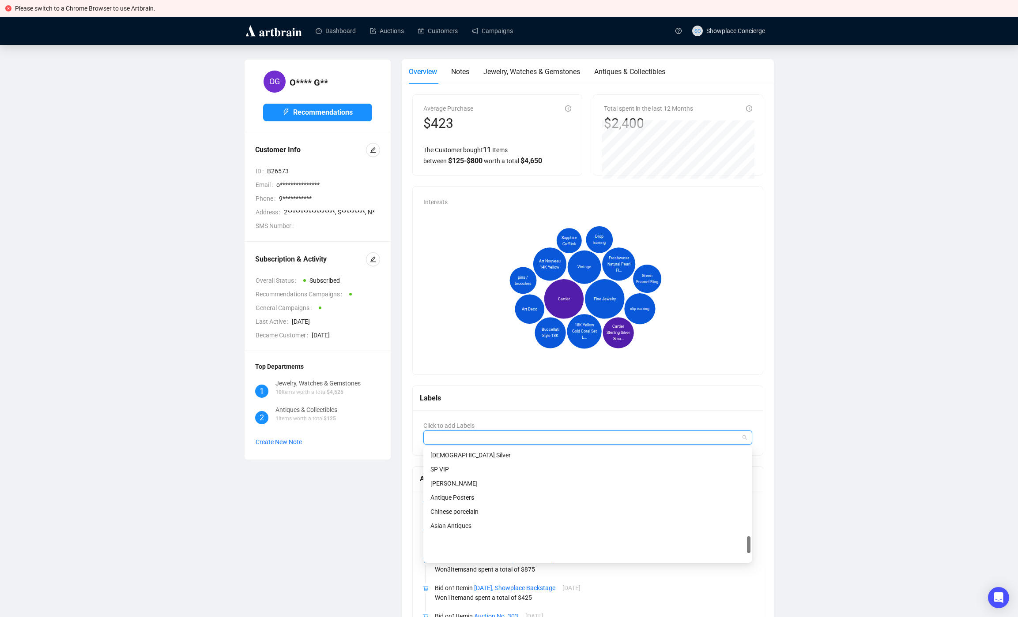
scroll to position [176, 0]
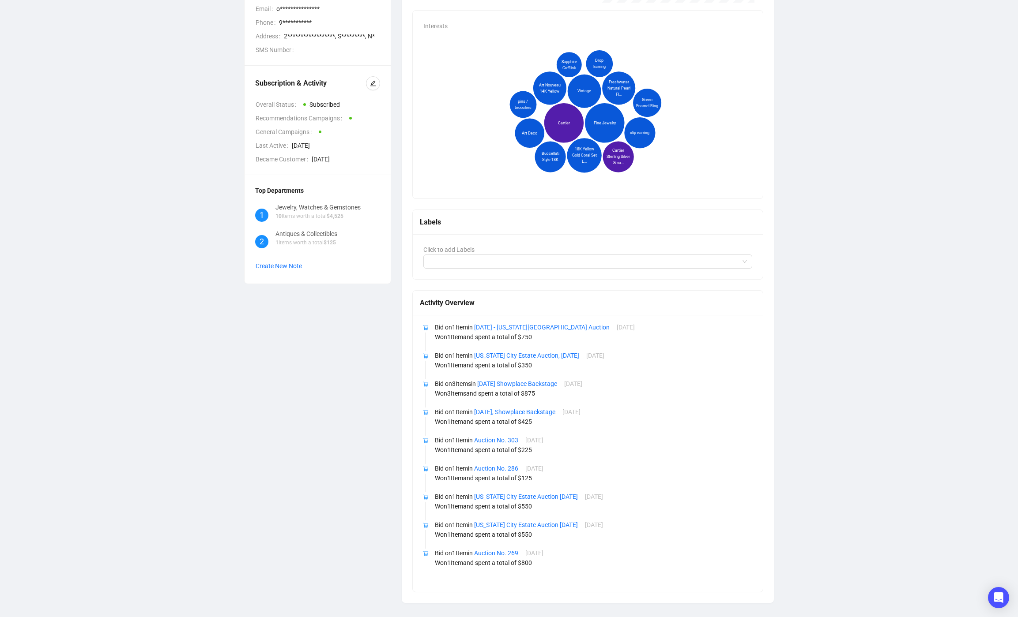
click at [835, 298] on div "**********" at bounding box center [509, 243] width 983 height 720
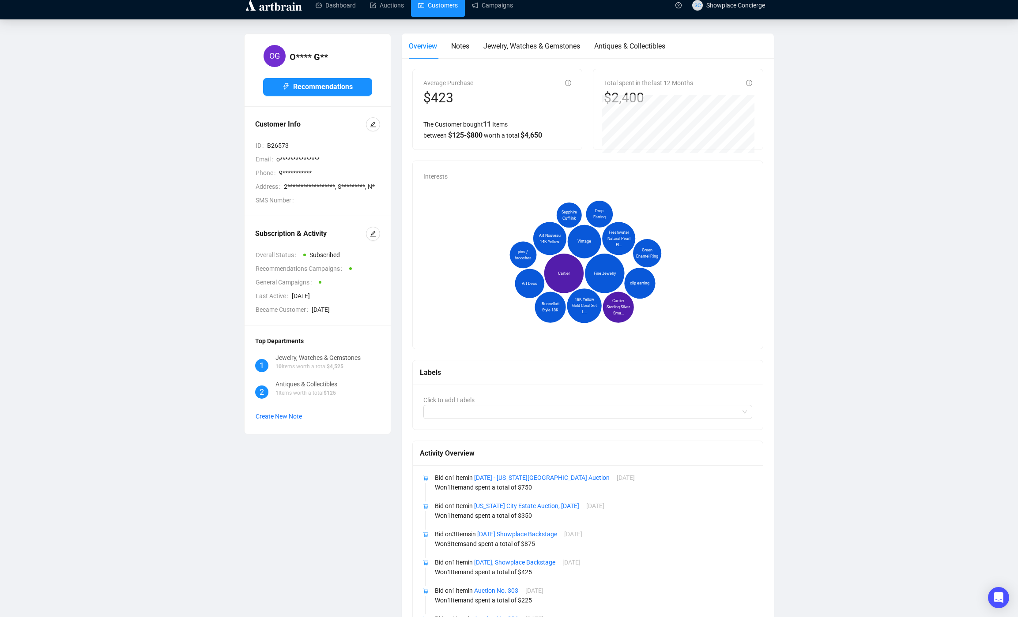
scroll to position [31, 0]
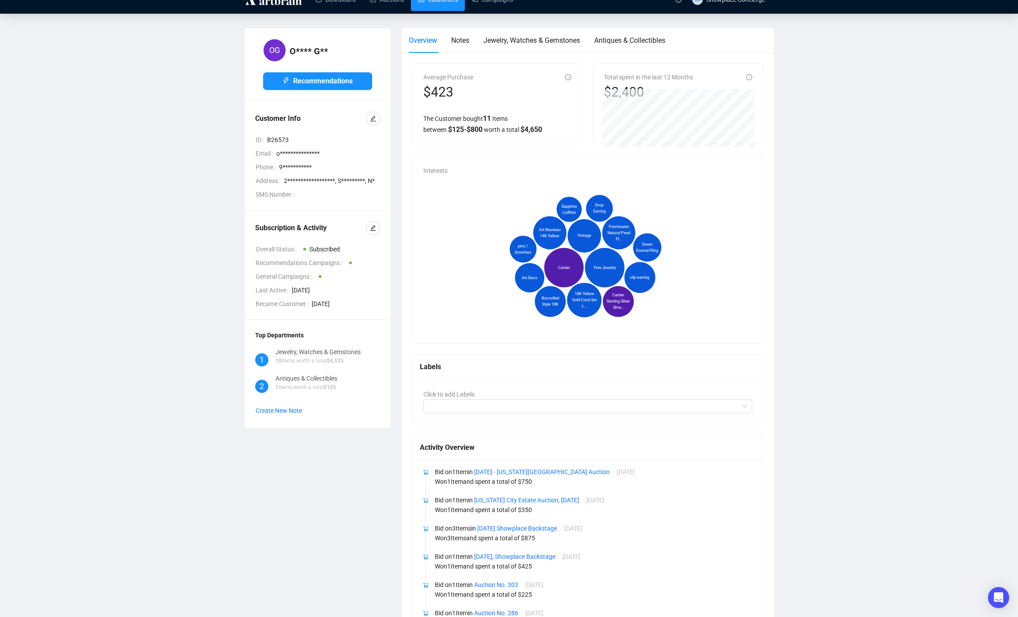
click at [458, 10] on link "Customers" at bounding box center [438, -1] width 40 height 23
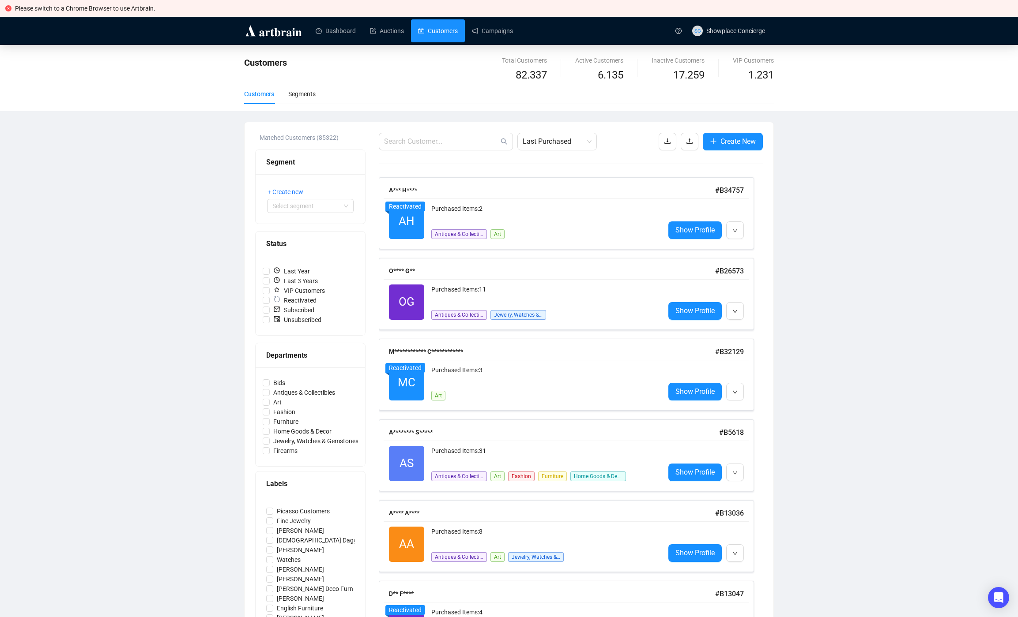
scroll to position [5, 0]
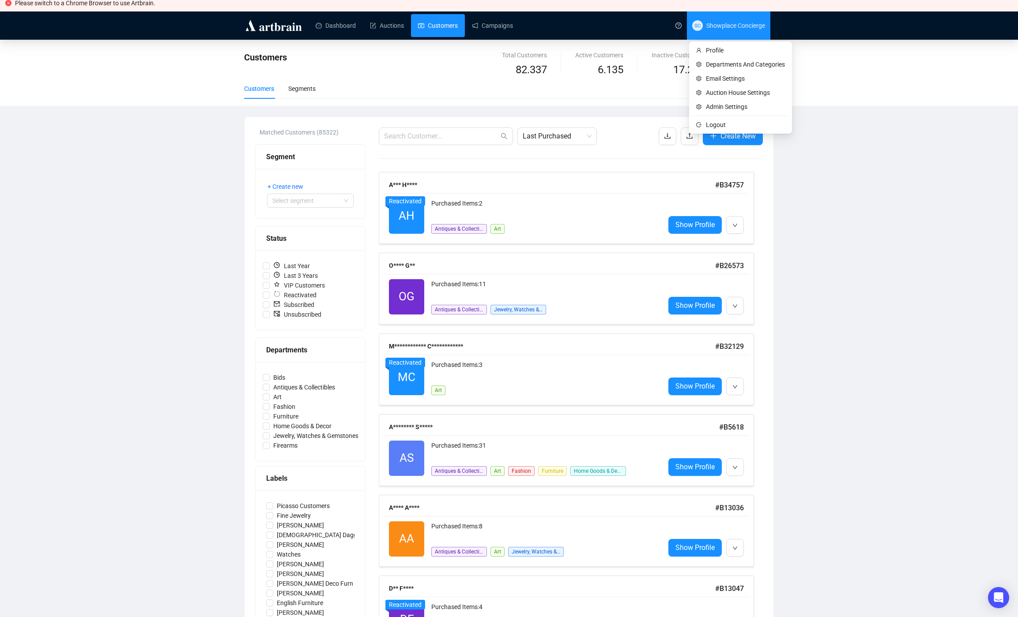
click at [738, 16] on span "SC Showplace Concierge" at bounding box center [728, 25] width 73 height 28
click at [729, 60] on span "Departments And Categories" at bounding box center [745, 65] width 79 height 10
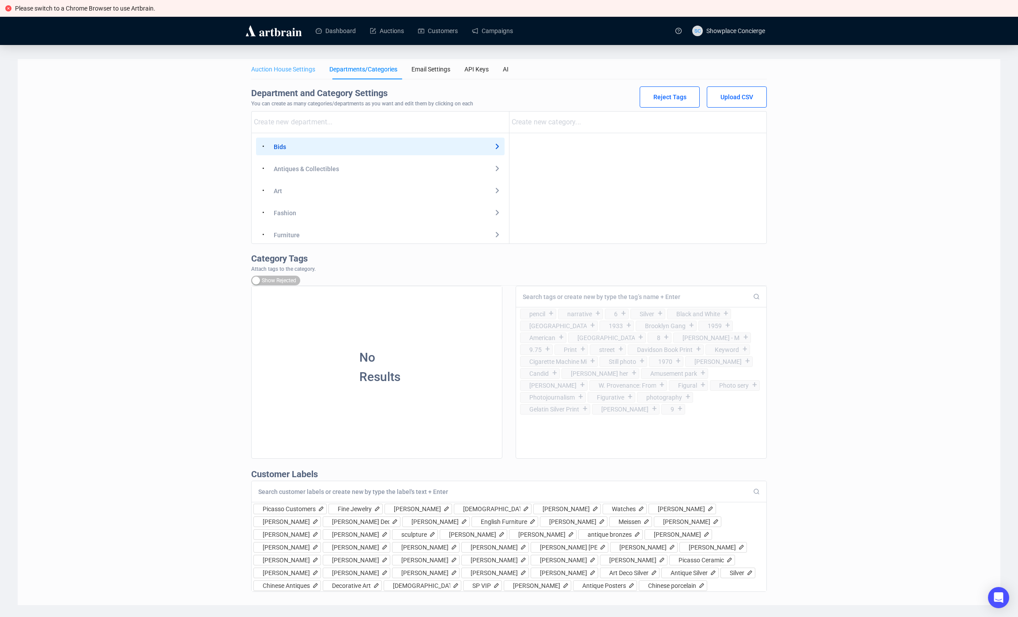
click at [286, 75] on div "Auction House Settings" at bounding box center [283, 69] width 64 height 20
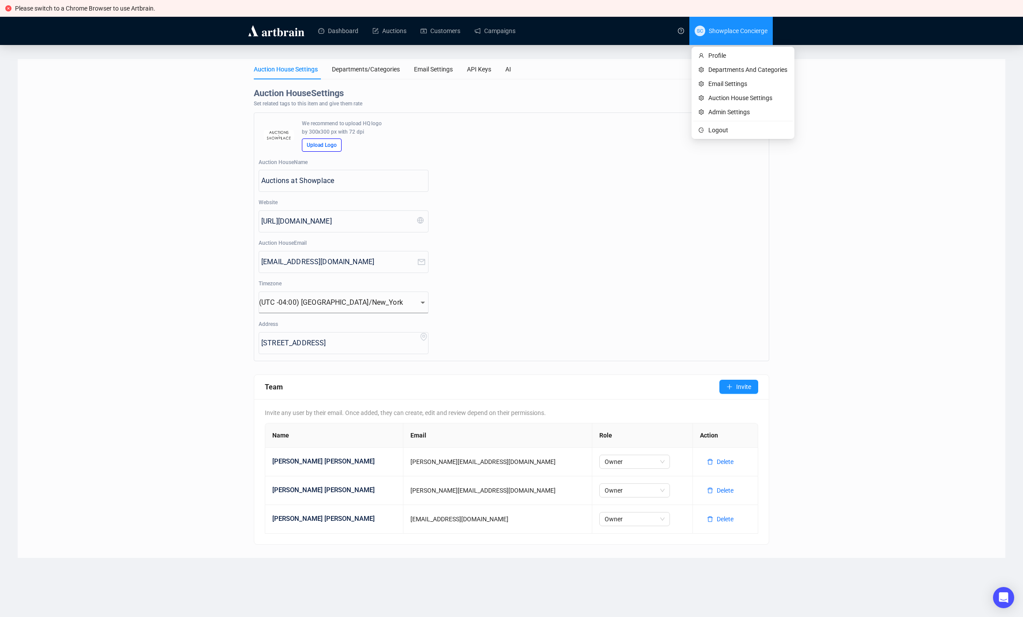
click at [730, 30] on span "Showplace Concierge" at bounding box center [738, 30] width 59 height 7
click at [734, 112] on span "Admin Settings" at bounding box center [747, 112] width 79 height 10
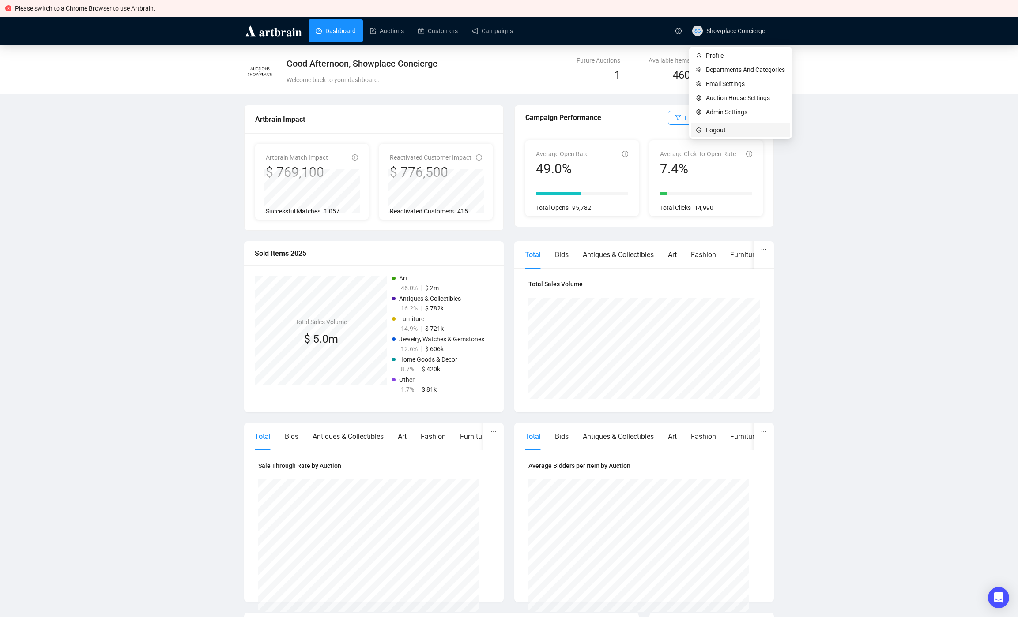
click at [725, 128] on span "Logout" at bounding box center [745, 130] width 79 height 10
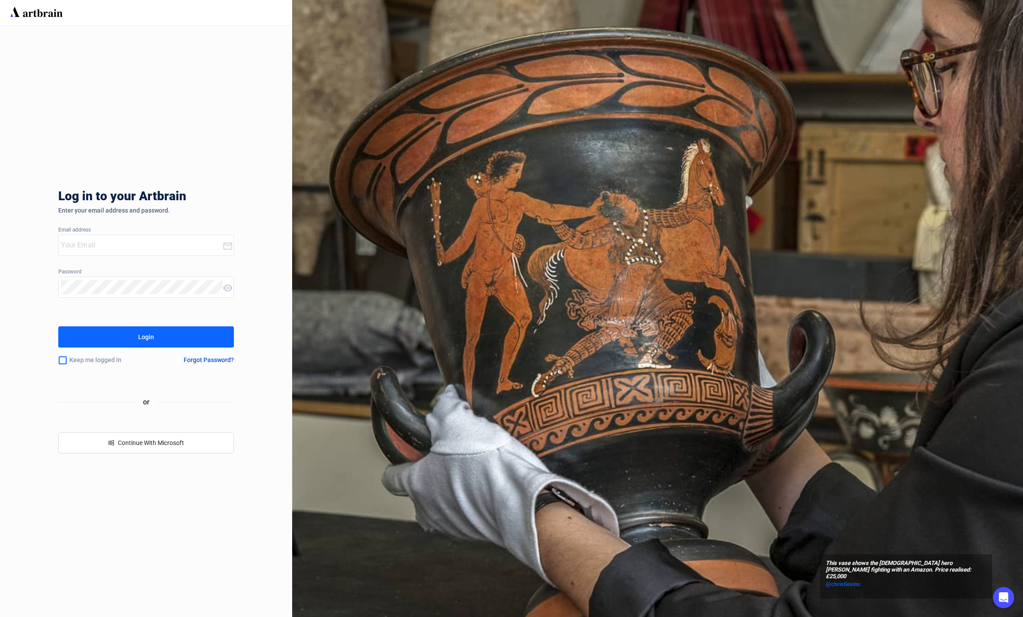
click at [81, 250] on input "email" at bounding box center [141, 245] width 161 height 14
click at [128, 248] on input "email" at bounding box center [141, 245] width 161 height 14
type input "[EMAIL_ADDRESS][DOMAIN_NAME]"
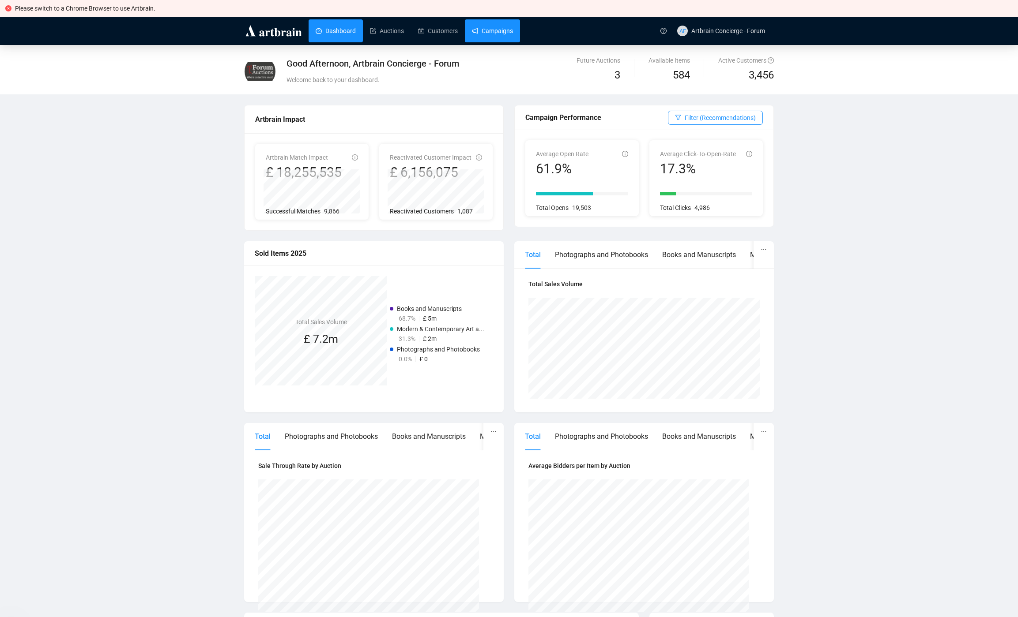
click at [488, 30] on link "Campaigns" at bounding box center [492, 30] width 41 height 23
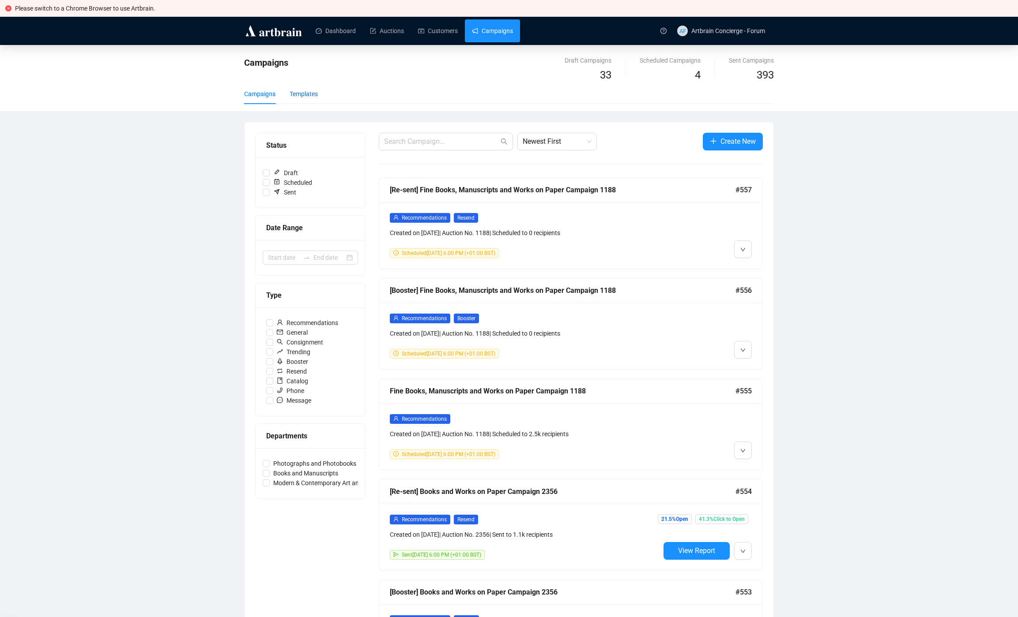
click at [308, 98] on div "Templates" at bounding box center [304, 94] width 28 height 10
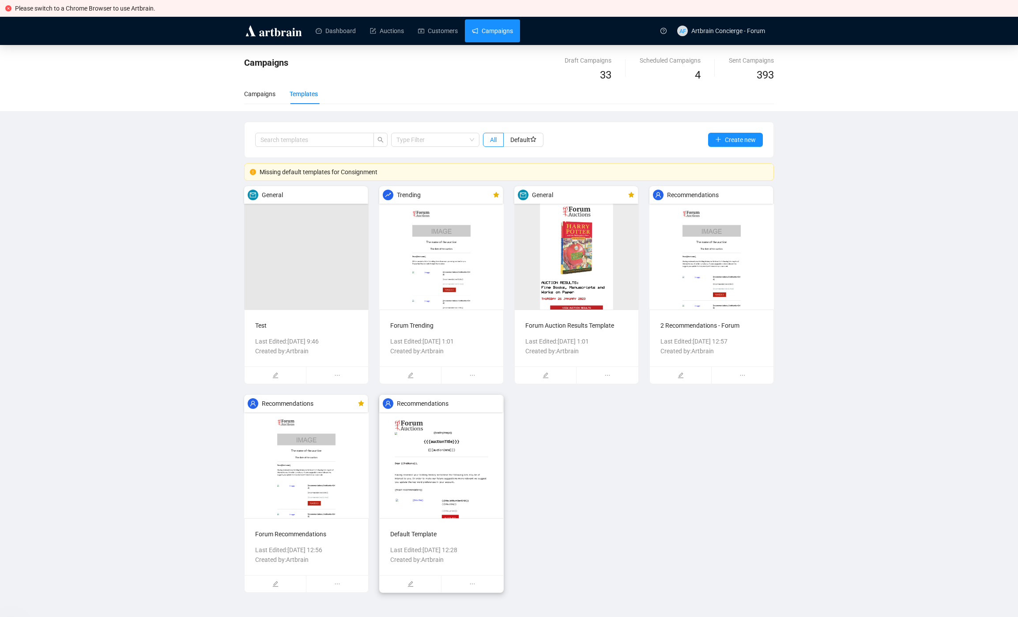
click at [447, 477] on img at bounding box center [441, 457] width 124 height 124
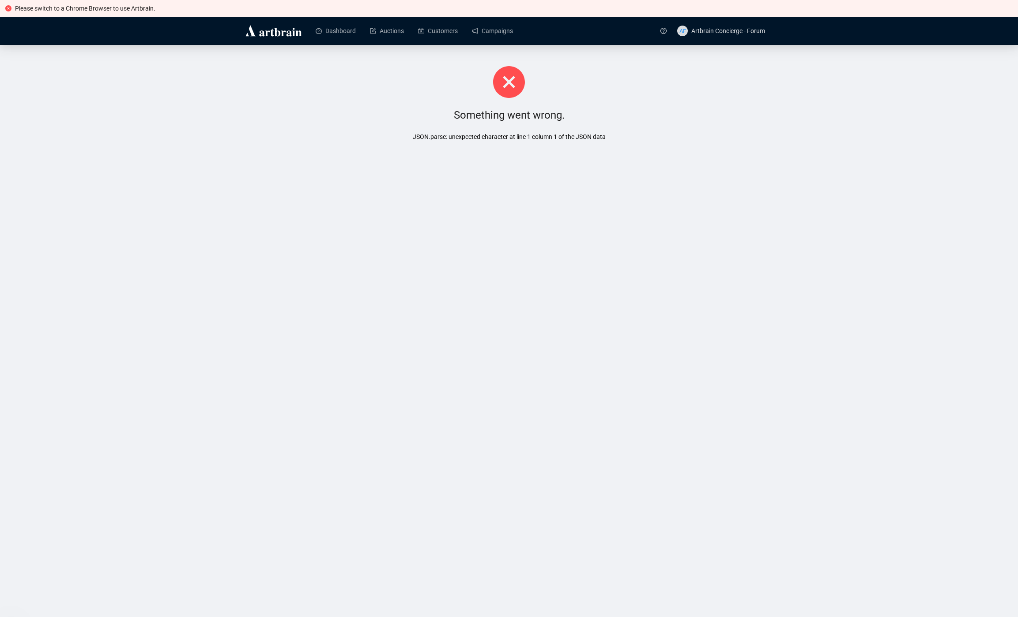
click at [300, 253] on div "Please switch to a Chrome Browser to use Artbrain. Dashboard Auctions Customers…" at bounding box center [509, 308] width 1018 height 617
click at [705, 129] on span "Logout" at bounding box center [728, 130] width 79 height 10
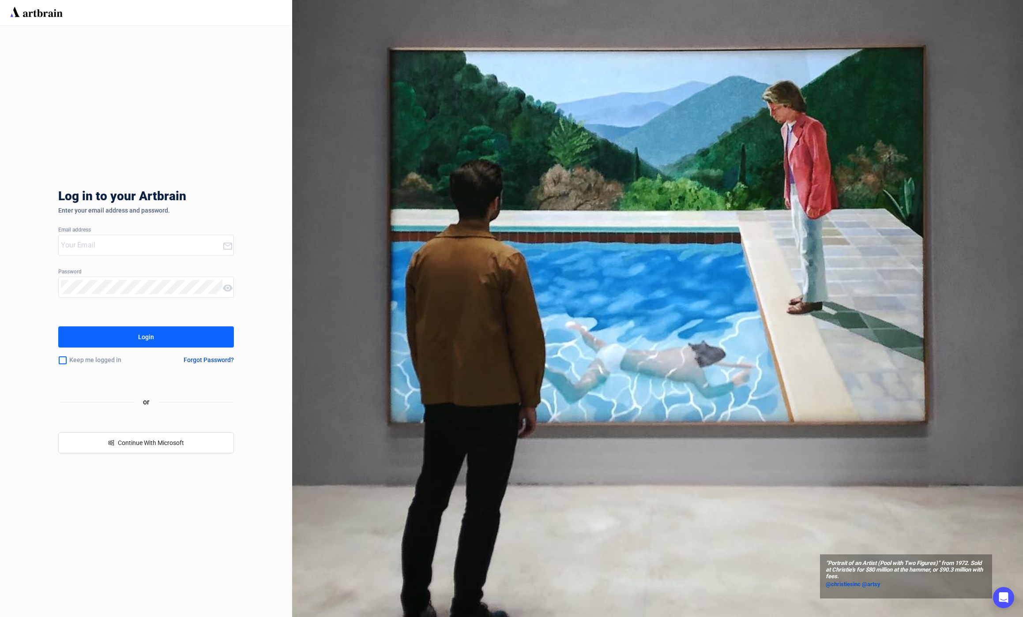
click at [105, 249] on input "email" at bounding box center [141, 245] width 161 height 14
type input "[EMAIL_ADDRESS][DOMAIN_NAME]"
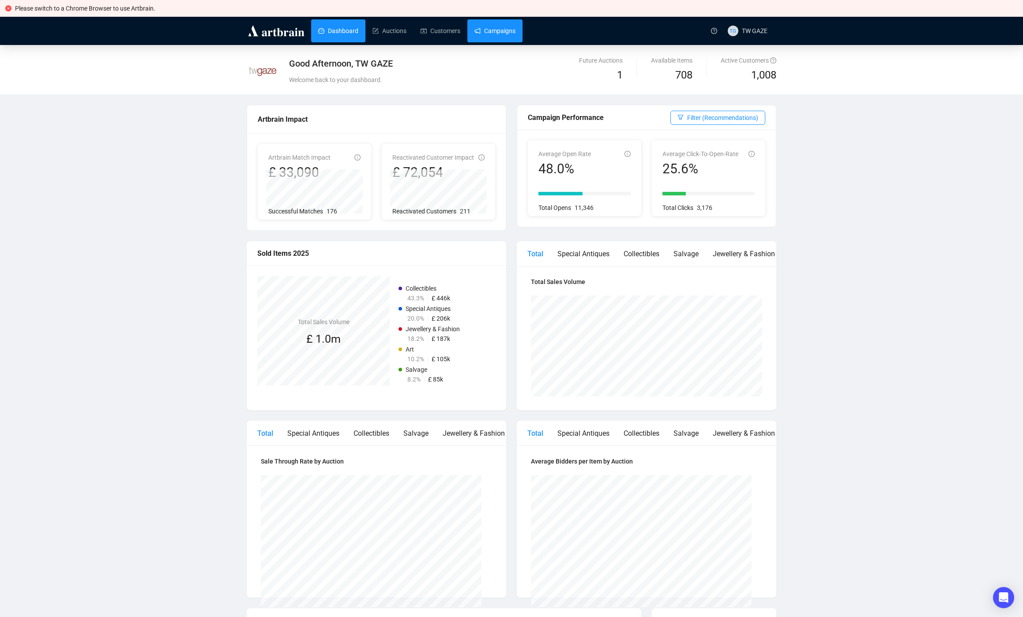
click at [515, 37] on link "Campaigns" at bounding box center [494, 30] width 41 height 23
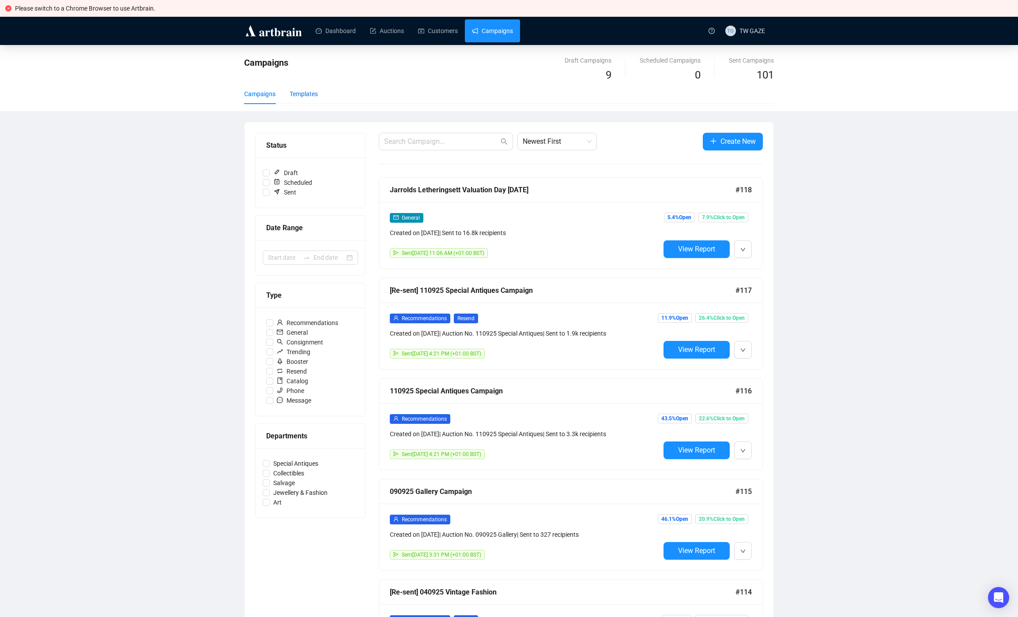
click at [303, 92] on div "Templates" at bounding box center [304, 94] width 28 height 10
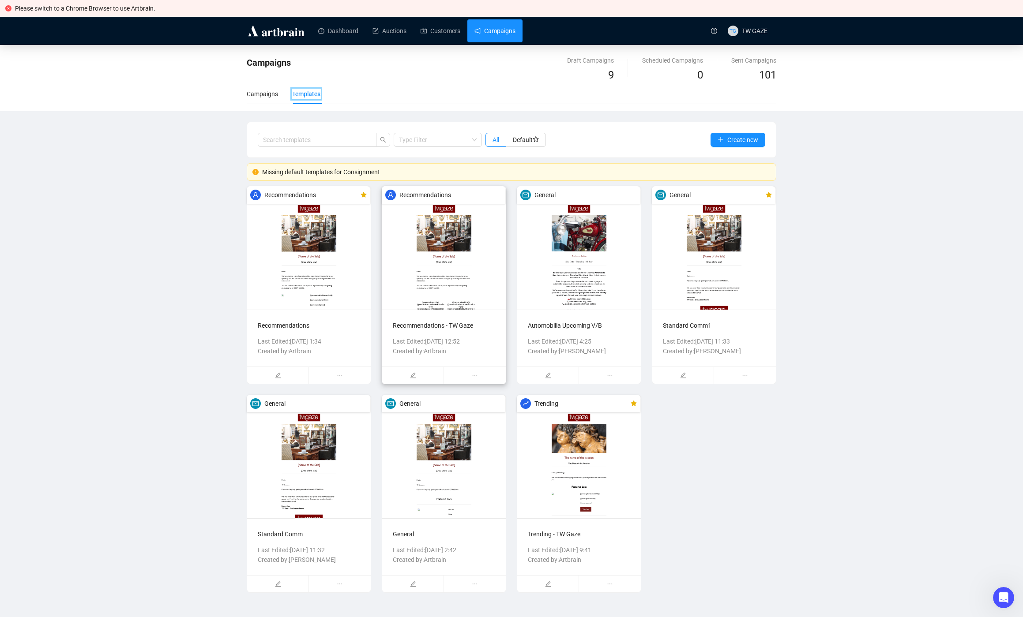
click at [430, 287] on img at bounding box center [444, 248] width 124 height 124
